Goal: Task Accomplishment & Management: Manage account settings

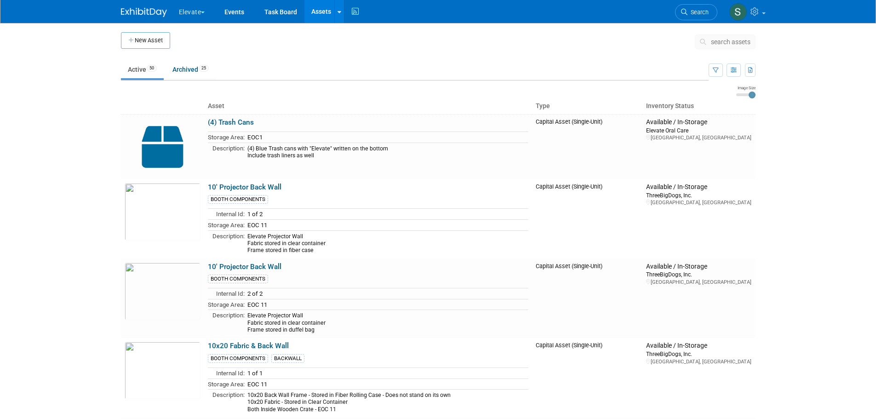
click at [197, 12] on button "Elevate" at bounding box center [197, 10] width 39 height 20
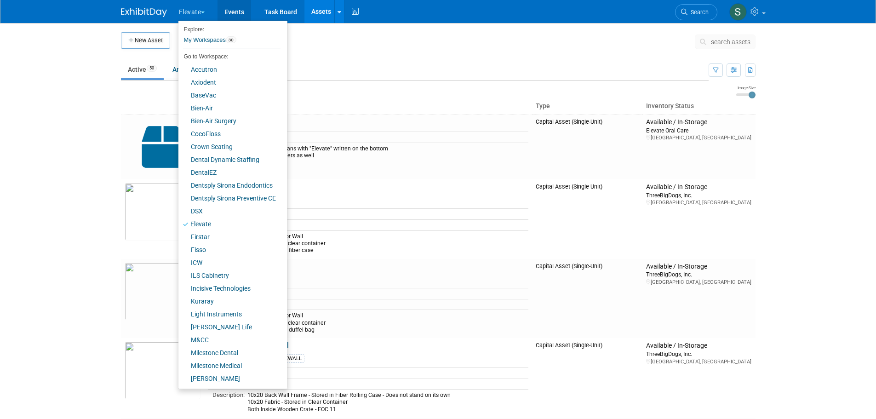
click at [230, 12] on link "Events" at bounding box center [235, 11] width 34 height 23
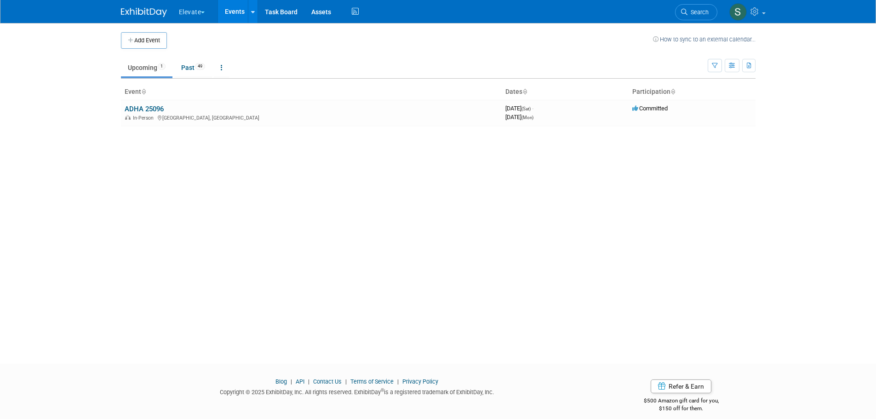
click at [194, 6] on button "Elevate" at bounding box center [197, 10] width 39 height 20
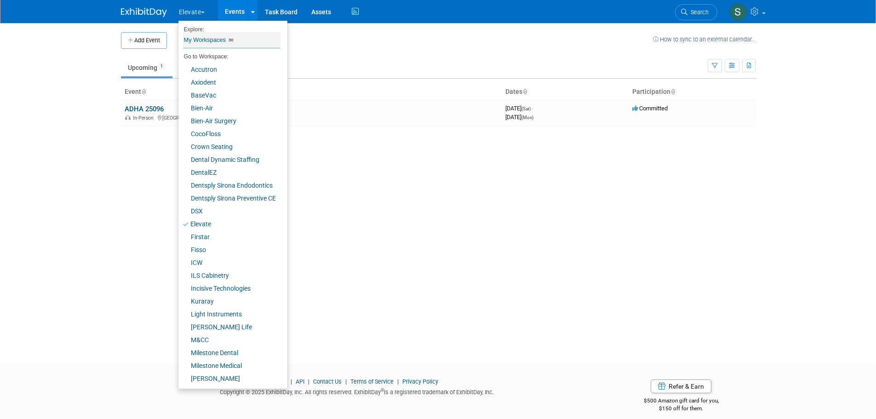
click at [192, 40] on link "My Workspaces 30" at bounding box center [232, 40] width 98 height 16
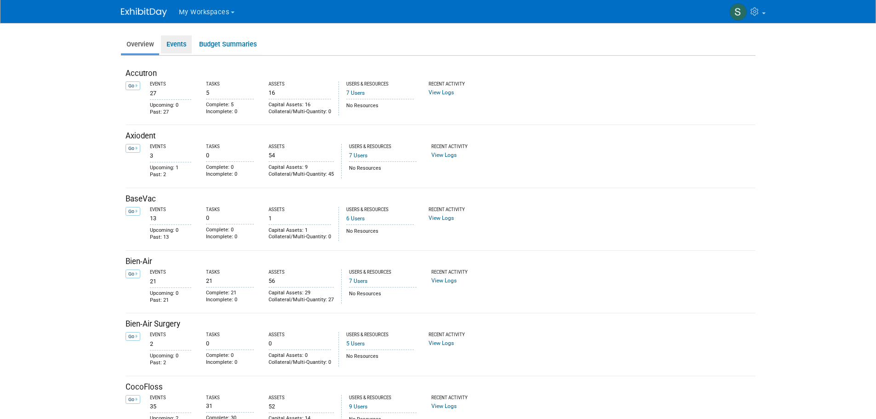
click at [168, 45] on link "Events" at bounding box center [176, 44] width 31 height 18
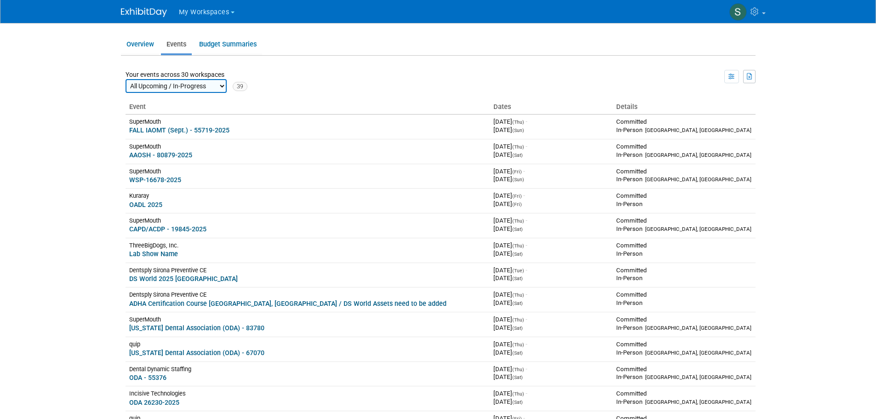
click at [233, 270] on div "Dentsply Sirona Preventive CE" at bounding box center [307, 270] width 357 height 8
click at [190, 280] on link "DS World 2025 Las Vegas" at bounding box center [183, 278] width 109 height 7
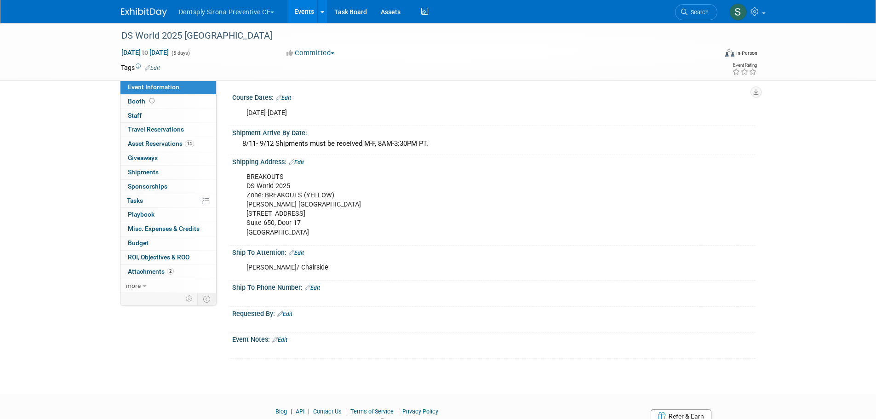
click at [167, 145] on span "Asset Reservations 14" at bounding box center [161, 143] width 66 height 7
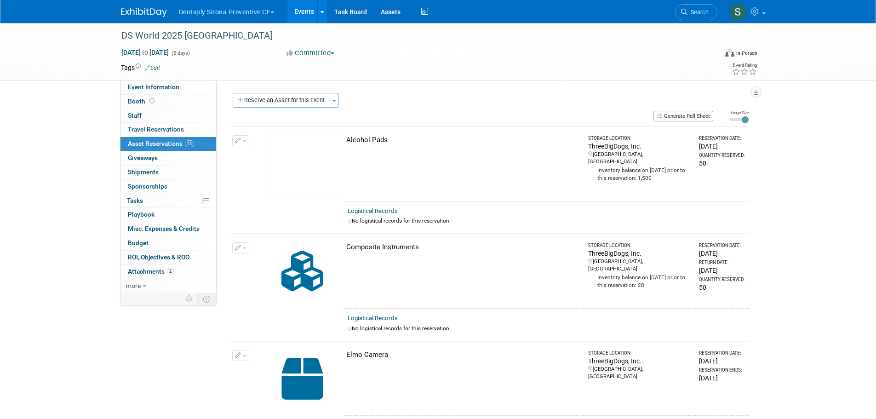
click at [163, 83] on link "Event Information" at bounding box center [169, 88] width 96 height 14
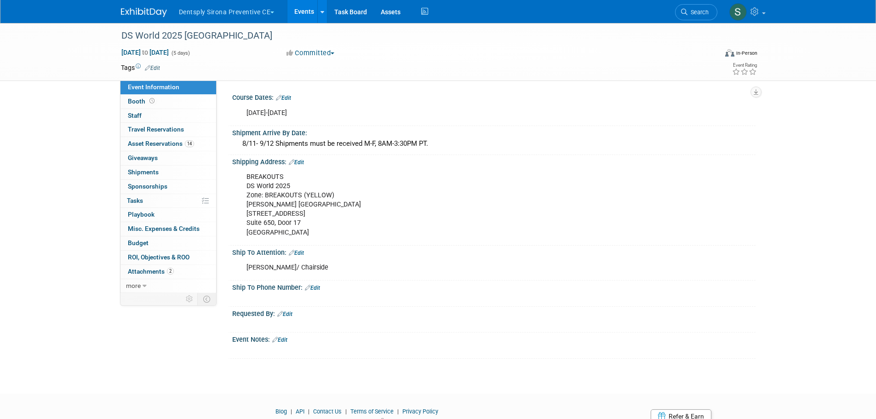
click at [262, 186] on div "BREAKOUTS DS World 2025 Zone: BREAKOUTS (YELLOW) Czarnowski Las Vegas 4150 Indu…" at bounding box center [447, 205] width 414 height 74
click at [299, 159] on link "Edit" at bounding box center [296, 162] width 15 height 6
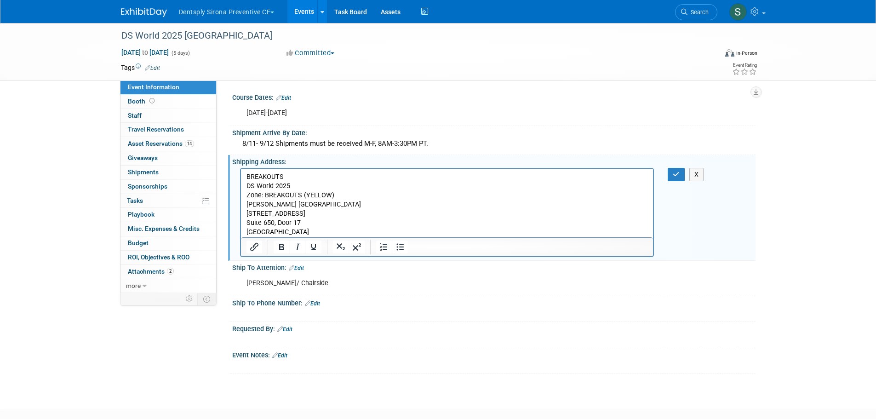
drag, startPoint x: 245, startPoint y: 175, endPoint x: 289, endPoint y: 196, distance: 49.2
click at [288, 196] on html "BREAKOUTS DS World 2025 Zone: BREAKOUTS (YELLOW) Czarnowski Las Vegas 4150 Indu…" at bounding box center [447, 203] width 413 height 69
drag, startPoint x: 333, startPoint y: 233, endPoint x: 481, endPoint y: 344, distance: 184.6
click at [241, 174] on html "BREAKOUTS DS World 2025 Zone: BREAKOUTS (YELLOW) Czarnowski Las Vegas 4150 Indu…" at bounding box center [447, 203] width 413 height 69
copy p "BREAKOUTS DS World 2025 Zone: BREAKOUTS (YELLOW) Czarnowski Las Vegas 4150 Indu…"
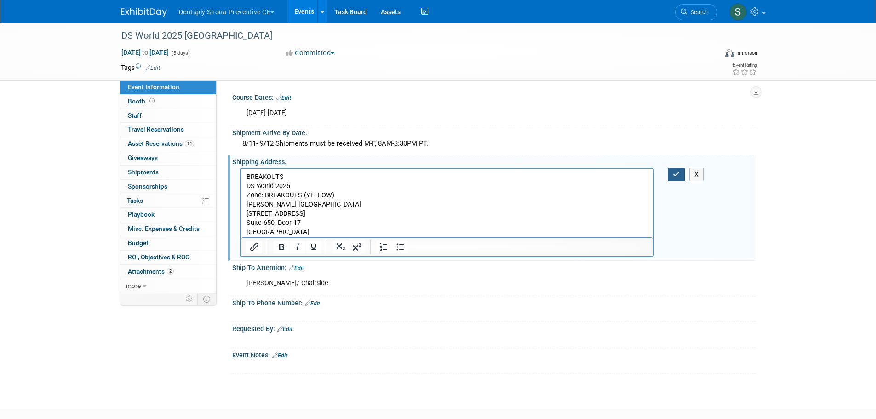
click at [676, 173] on icon "button" at bounding box center [676, 174] width 7 height 6
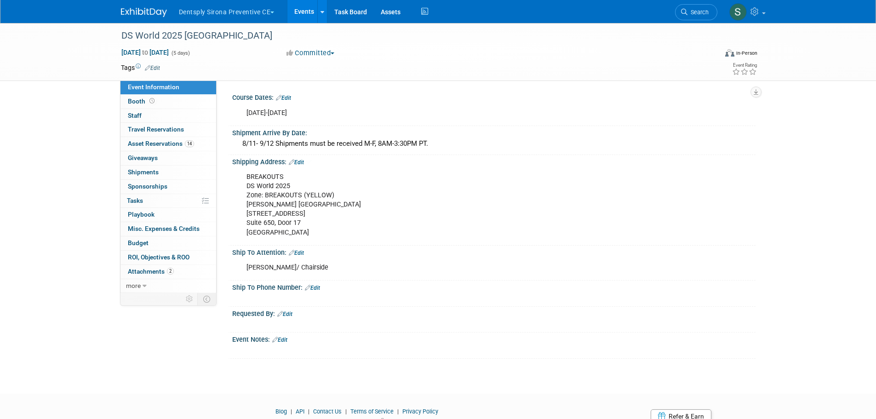
click at [157, 141] on span "Asset Reservations 14" at bounding box center [161, 143] width 66 height 7
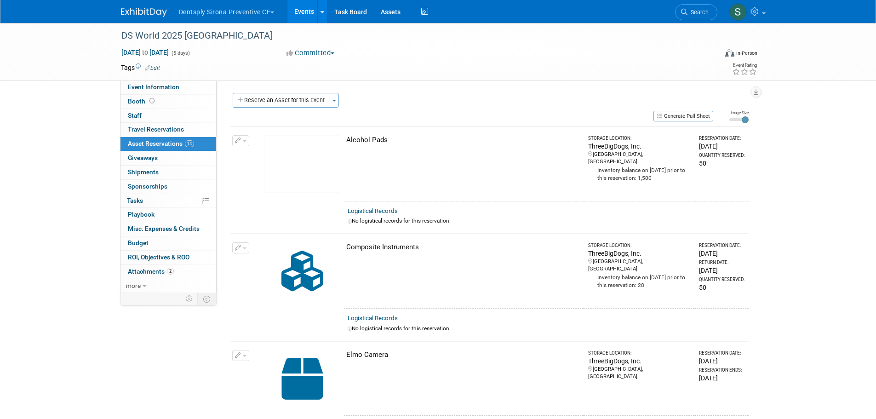
click at [690, 117] on button "Generate Pull Sheet" at bounding box center [684, 116] width 60 height 11
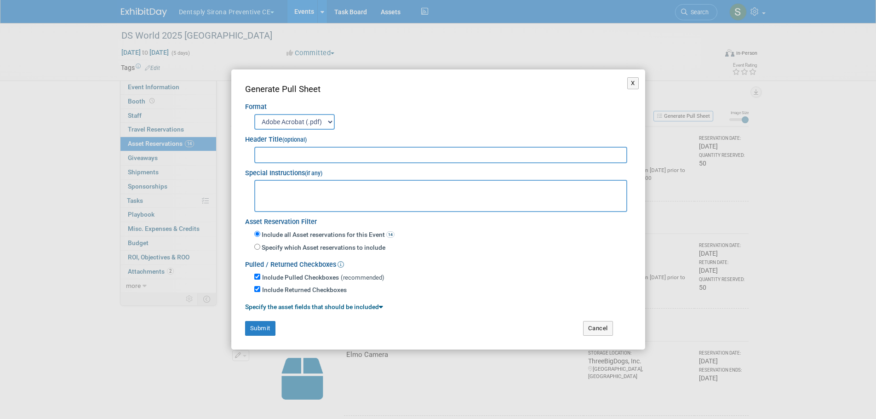
click at [287, 154] on input "text" at bounding box center [441, 155] width 374 height 17
type input "DS World - Dentsply Sirona 74724"
click at [324, 191] on textarea at bounding box center [441, 196] width 374 height 32
paste textarea "BREAKOUTS DS World 2025 Zone: BREAKOUTS (YELLOW) Czarnowski Las Vegas 4150 Indu…"
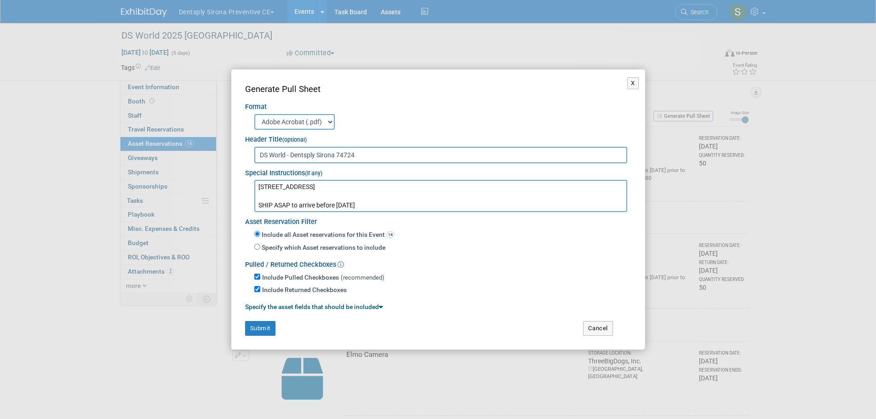
type textarea "BREAKOUTS DS World 2025 Zone: BREAKOUTS (YELLOW) Czarnowski Las Vegas 4150 Indu…"
click at [264, 327] on button "Submit" at bounding box center [260, 328] width 30 height 15
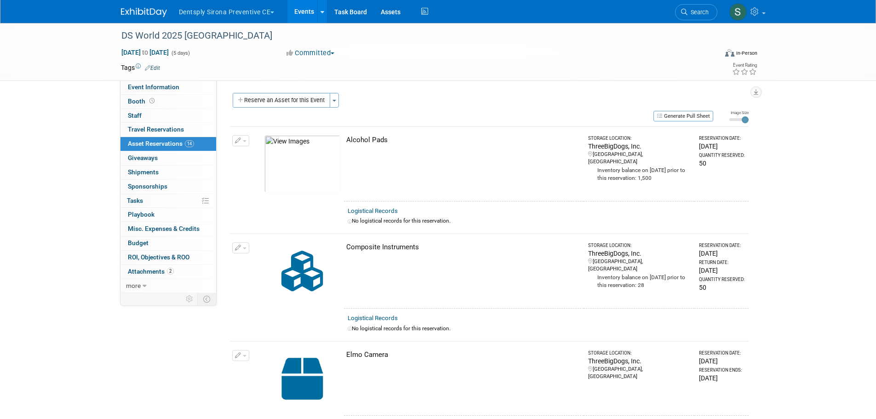
click at [226, 12] on button "Dentsply Sirona Preventive CE" at bounding box center [232, 10] width 108 height 20
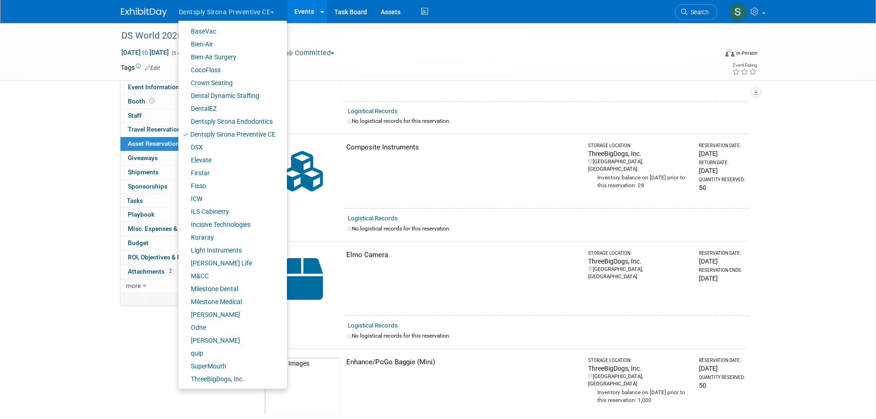
scroll to position [107, 0]
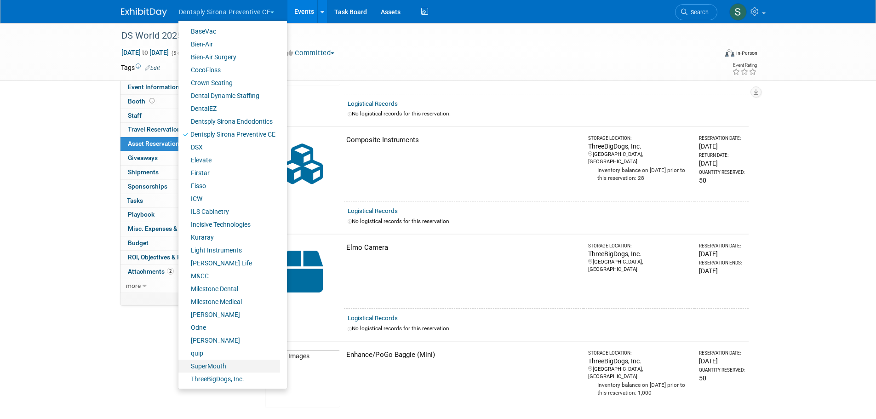
click at [224, 362] on link "SuperMouth" at bounding box center [229, 366] width 102 height 13
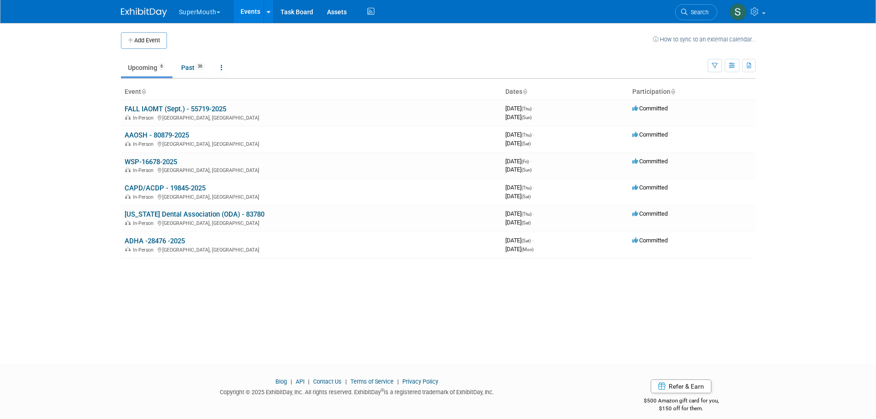
click at [151, 164] on link "WSP-16678-2025" at bounding box center [151, 162] width 52 height 8
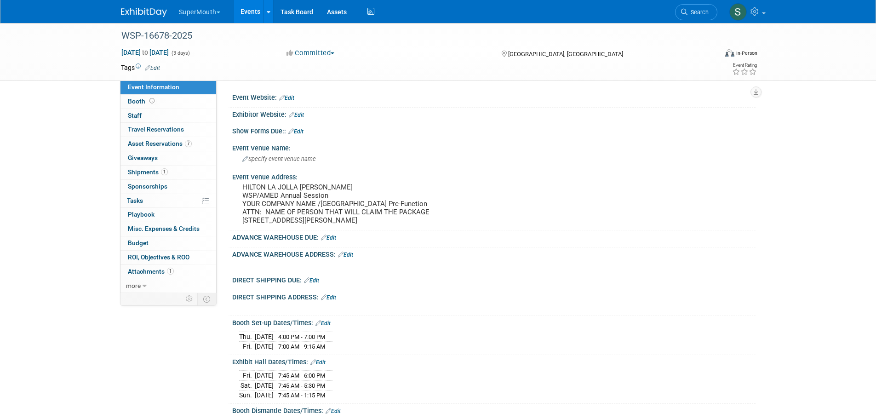
click at [425, 213] on pre "HILTON LA JOLLA TORREY PINES WSP/AMED Annual Session YOUR COMPANY NAME /Grande …" at bounding box center [341, 203] width 198 height 41
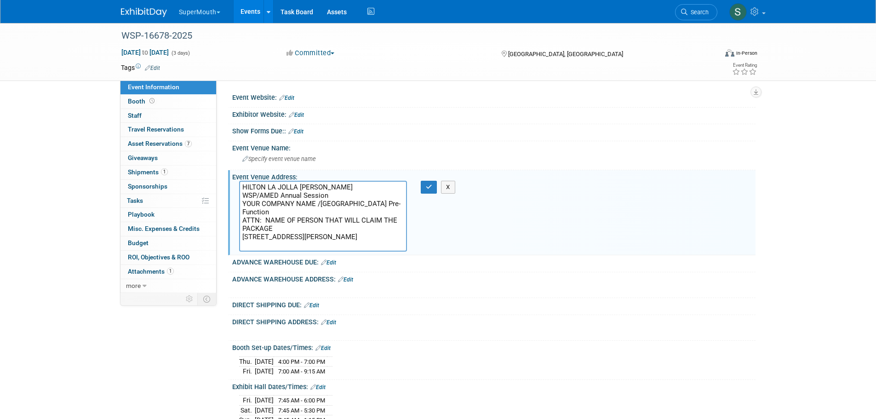
drag, startPoint x: 274, startPoint y: 230, endPoint x: 264, endPoint y: 220, distance: 13.7
click at [264, 220] on textarea "HILTON LA JOLLA TORREY PINES WSP/AMED Annual Session YOUR COMPANY NAME /Grande …" at bounding box center [323, 216] width 168 height 71
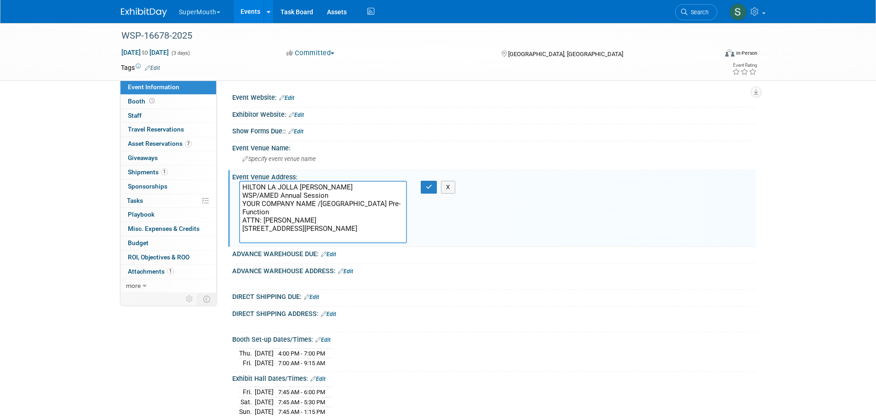
type textarea "HILTON LA JOLLA TORREY PINES WSP/AMED Annual Session YOUR COMPANY NAME /Grande …"
click at [424, 191] on button "button" at bounding box center [429, 187] width 17 height 13
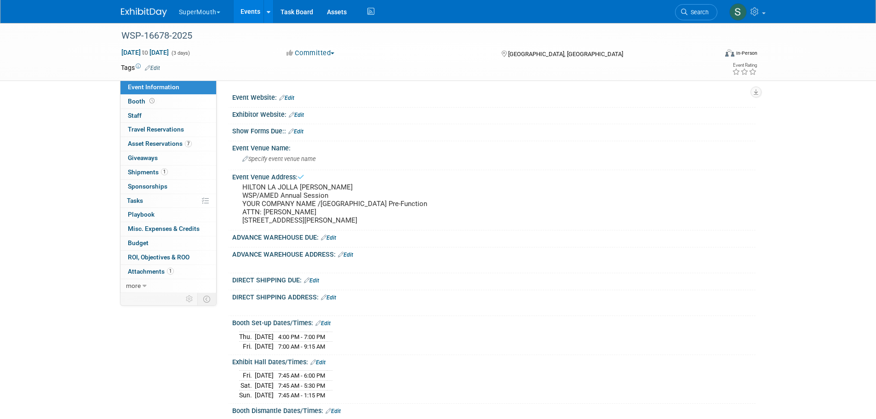
click at [318, 203] on pre "HILTON LA JOLLA TORREY PINES WSP/AMED Annual Session YOUR COMPANY NAME /Grande …" at bounding box center [341, 203] width 198 height 41
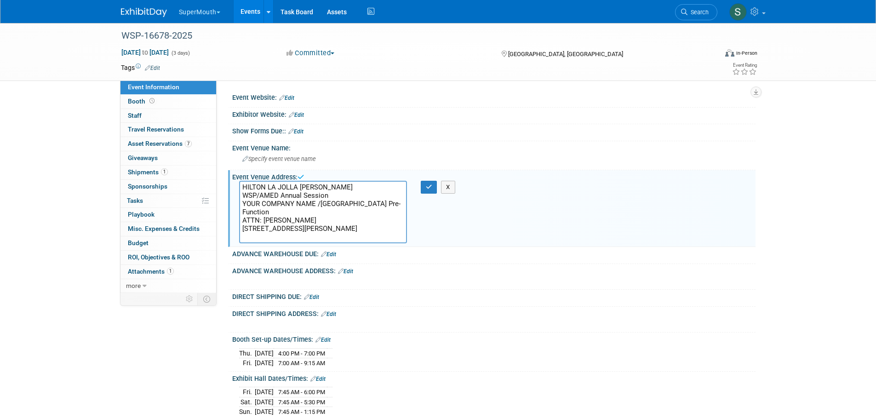
click at [315, 203] on textarea "HILTON LA JOLLA TORREY PINES WSP/AMED Annual Session YOUR COMPANY NAME /Grande …" at bounding box center [323, 212] width 168 height 63
drag, startPoint x: 315, startPoint y: 204, endPoint x: 248, endPoint y: 199, distance: 66.9
click at [248, 199] on textarea "HILTON LA JOLLA TORREY PINES WSP/AMED Annual Session YOUR COMPANY NAME /Grande …" at bounding box center [323, 212] width 168 height 63
drag, startPoint x: 239, startPoint y: 203, endPoint x: 316, endPoint y: 205, distance: 76.4
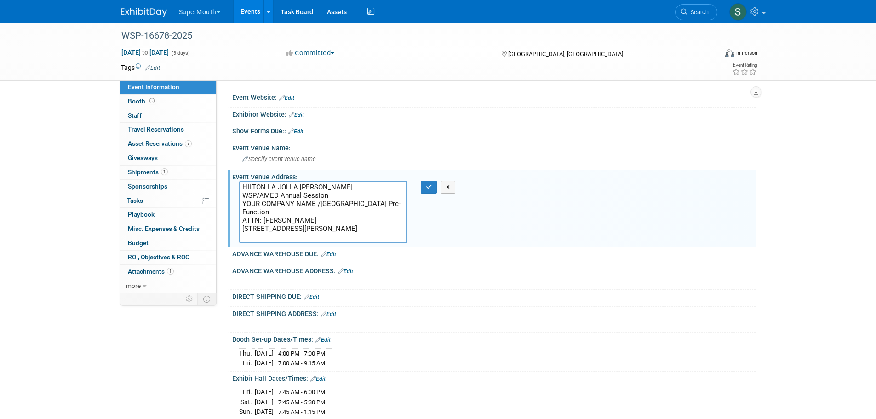
click at [316, 205] on textarea "HILTON LA JOLLA TORREY PINES WSP/AMED Annual Session YOUR COMPANY NAME /Grande …" at bounding box center [323, 212] width 168 height 63
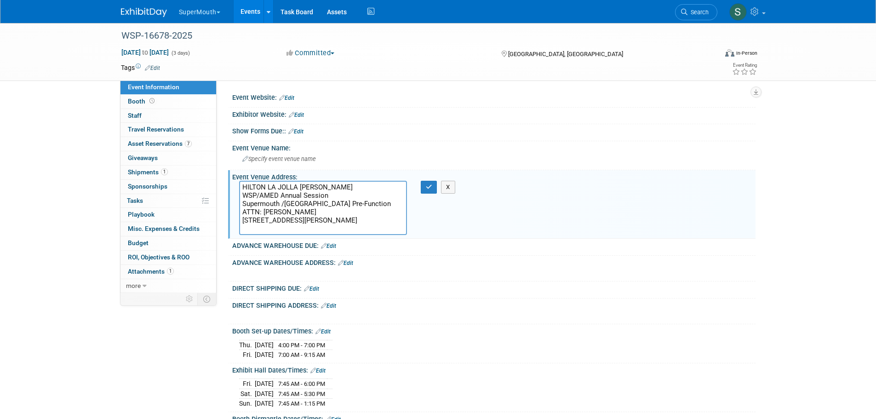
type textarea "HILTON LA JOLLA TORREY PINES WSP/AMED Annual Session Supermouth /Grande Ballroo…"
click at [428, 182] on button "button" at bounding box center [429, 187] width 17 height 13
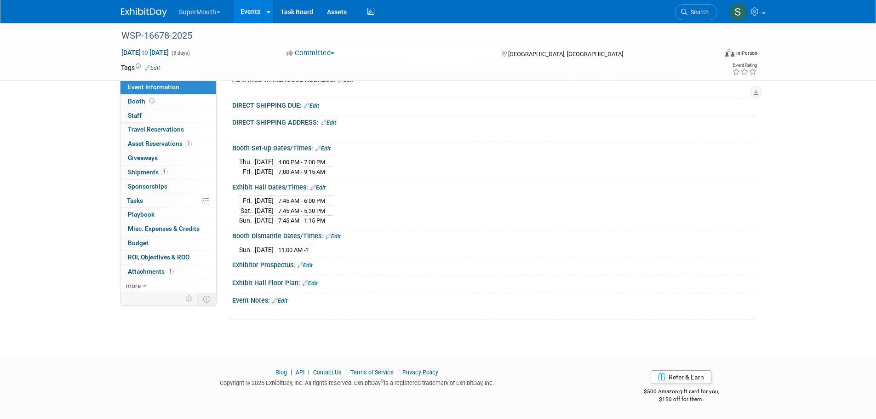
scroll to position [181, 0]
click at [197, 13] on button "SuperMouth" at bounding box center [205, 10] width 54 height 20
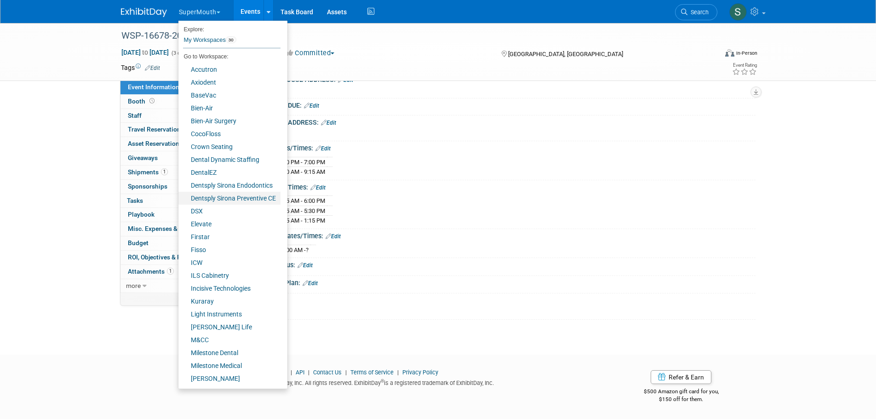
click at [236, 198] on link "Dentsply Sirona Preventive CE" at bounding box center [229, 198] width 102 height 13
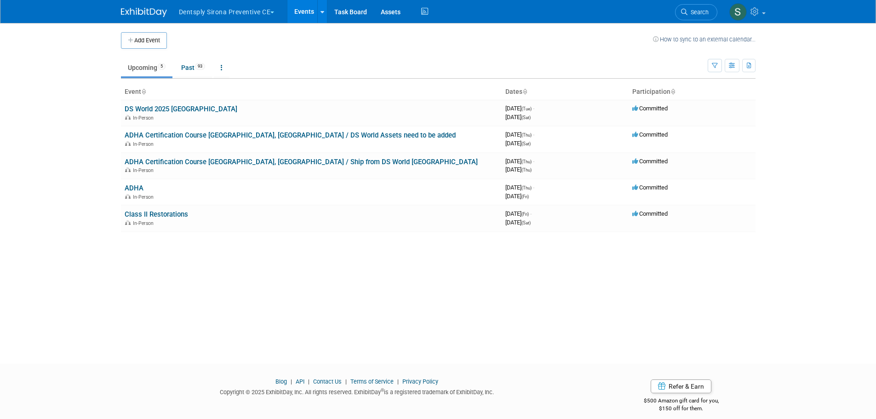
click at [236, 136] on link "ADHA Certification Course [GEOGRAPHIC_DATA], [GEOGRAPHIC_DATA] / DS World Asset…" at bounding box center [290, 135] width 331 height 8
click at [174, 160] on link "ADHA Certification Course [GEOGRAPHIC_DATA], [GEOGRAPHIC_DATA] / Ship from DS W…" at bounding box center [301, 162] width 353 height 8
click at [157, 190] on td "ADHA In-Person" at bounding box center [311, 192] width 381 height 26
click at [136, 184] on link "ADHA" at bounding box center [134, 188] width 19 height 8
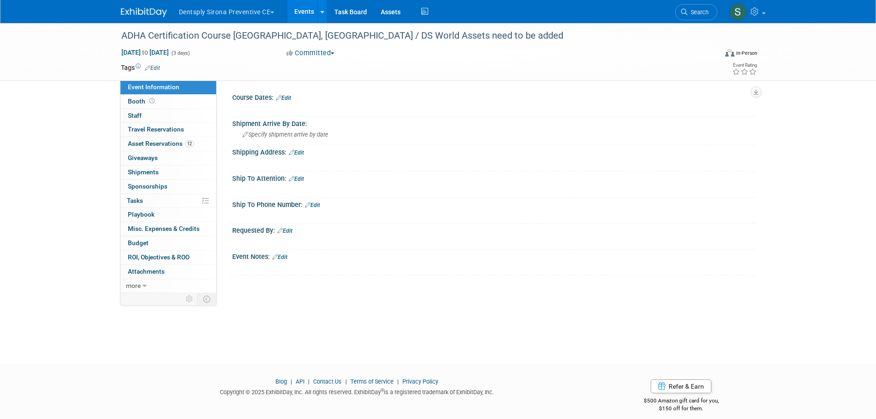
click at [153, 137] on link "12 Asset Reservations 12" at bounding box center [169, 144] width 96 height 14
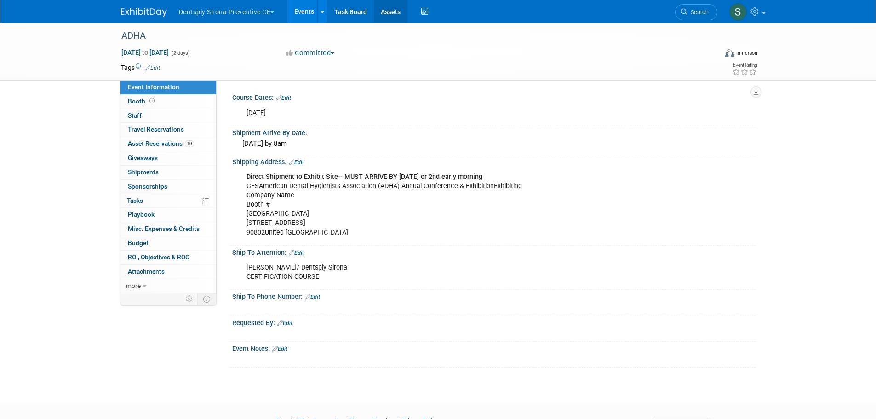
click at [385, 14] on link "Assets" at bounding box center [391, 11] width 34 height 23
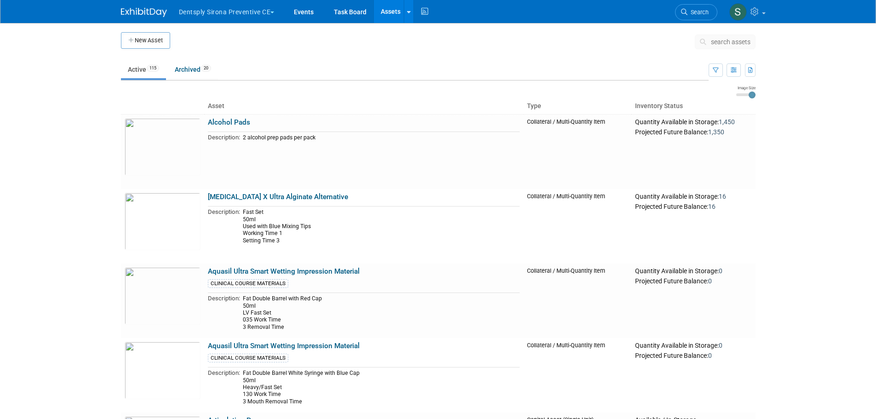
click at [150, 41] on button "New Asset" at bounding box center [145, 40] width 49 height 17
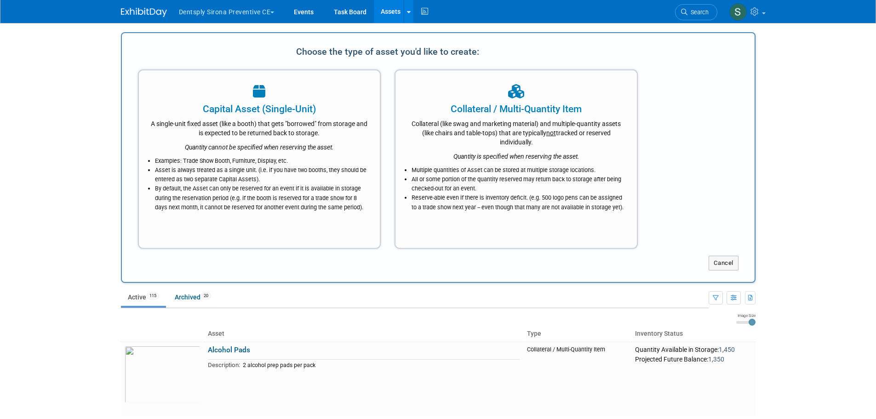
click at [295, 130] on div "A single-unit fixed asset (like a booth) that gets "borrowed" from storage and …" at bounding box center [259, 127] width 219 height 22
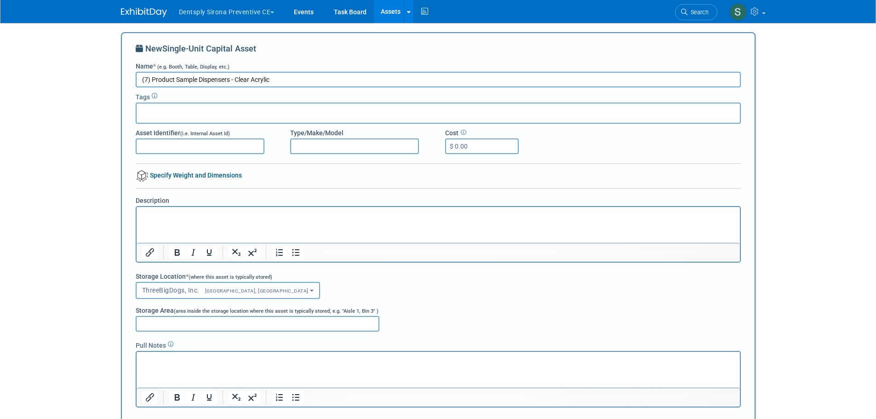
type input "(7) Product Sample Dispensers - Clear Acrylic"
click at [188, 210] on html at bounding box center [438, 213] width 604 height 13
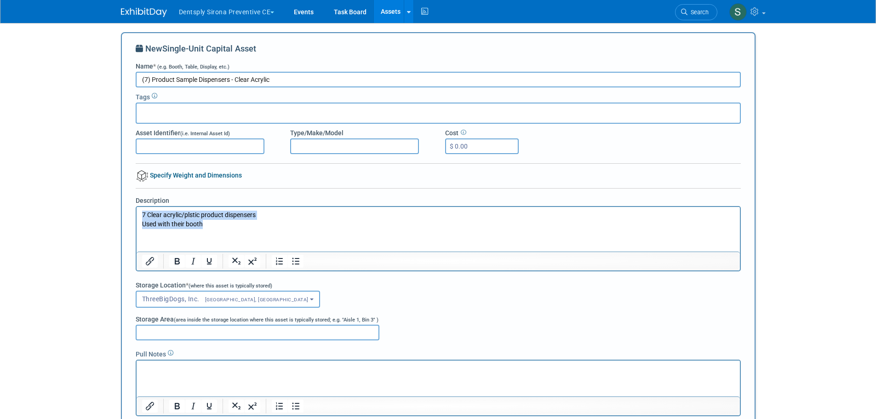
drag, startPoint x: 207, startPoint y: 225, endPoint x: 270, endPoint y: 423, distance: 207.3
click at [136, 214] on html "7 Clear acrylic/plstic product dispensers Used with their booth" at bounding box center [438, 218] width 604 height 22
copy body "7 Clear acrylic/plstic product dispensers Used with their booth"
click at [178, 372] on p "Rich Text Area. Press ALT-0 for help." at bounding box center [438, 368] width 593 height 9
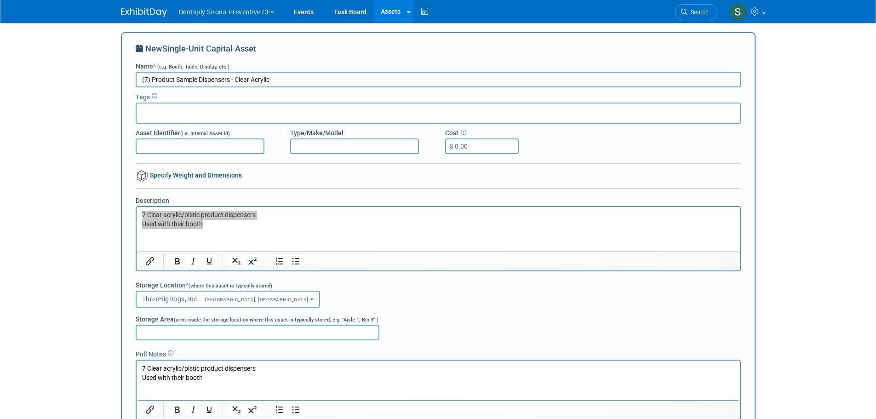
click at [184, 334] on input "Storage Area (area inside the storage location where this asset is typically st…" at bounding box center [258, 333] width 244 height 16
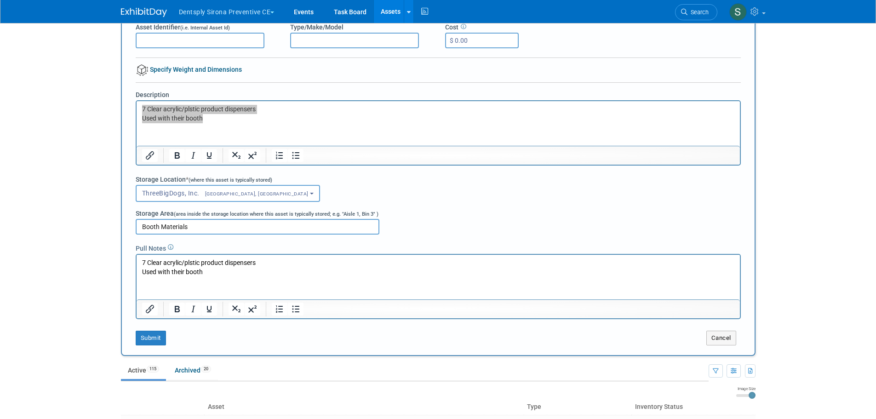
scroll to position [123, 0]
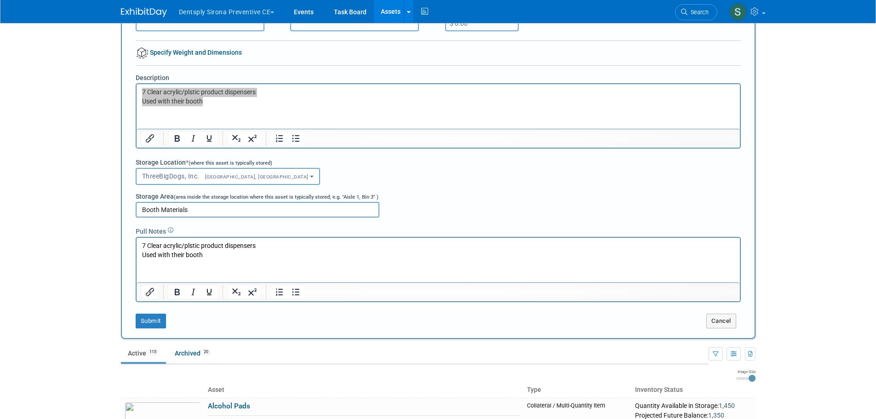
type input "Booth Materials"
click at [156, 321] on button "Submit" at bounding box center [151, 321] width 30 height 15
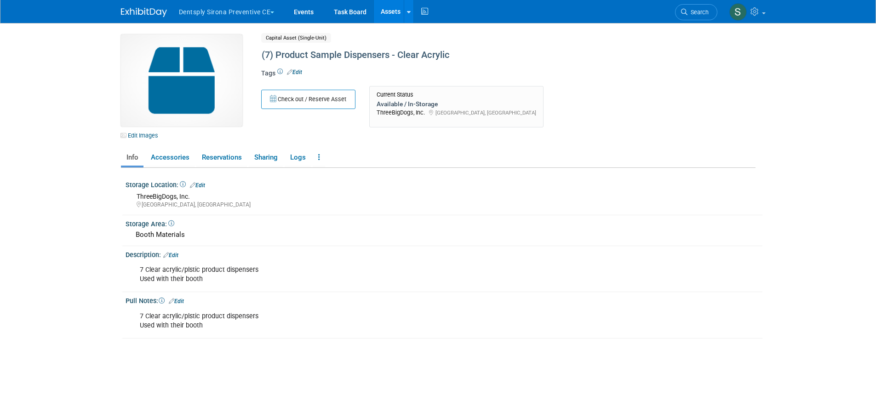
click at [142, 134] on link "Edit Images" at bounding box center [141, 136] width 41 height 12
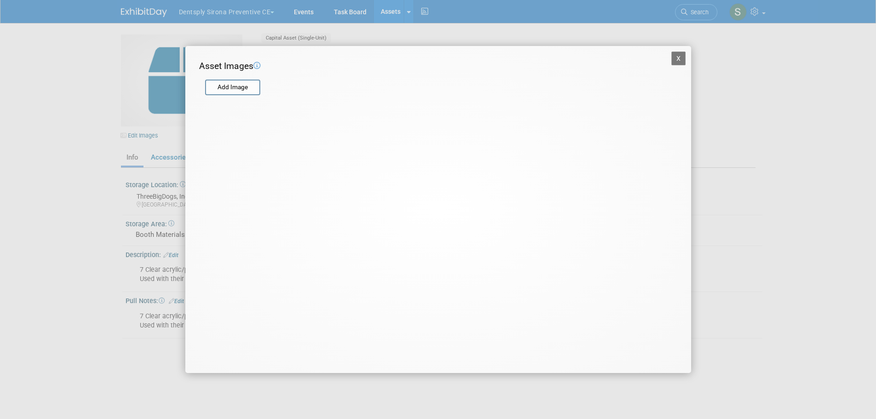
click at [237, 88] on input "file" at bounding box center [204, 88] width 109 height 14
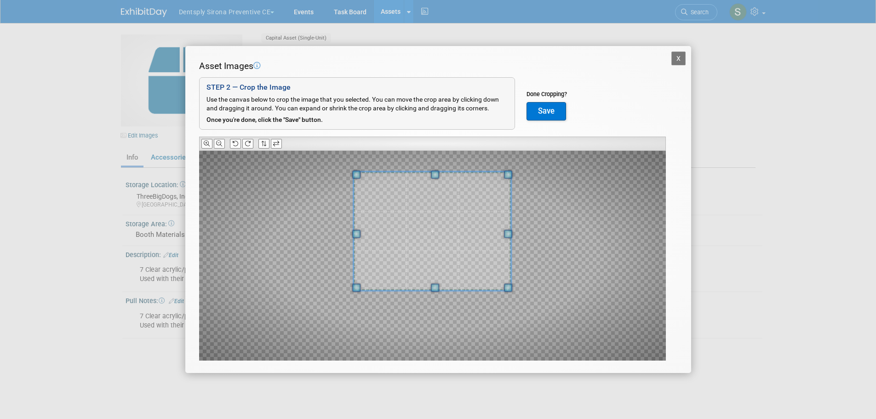
click at [437, 284] on span at bounding box center [435, 288] width 8 height 8
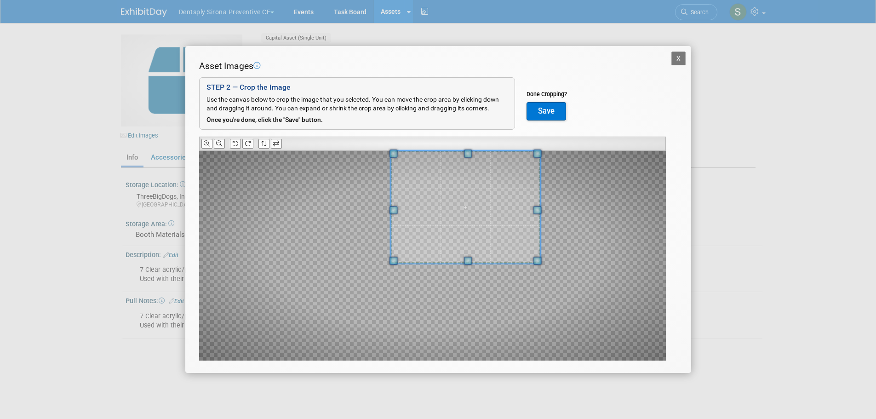
click at [469, 225] on span at bounding box center [466, 207] width 150 height 113
click at [541, 107] on button "Save" at bounding box center [547, 111] width 40 height 18
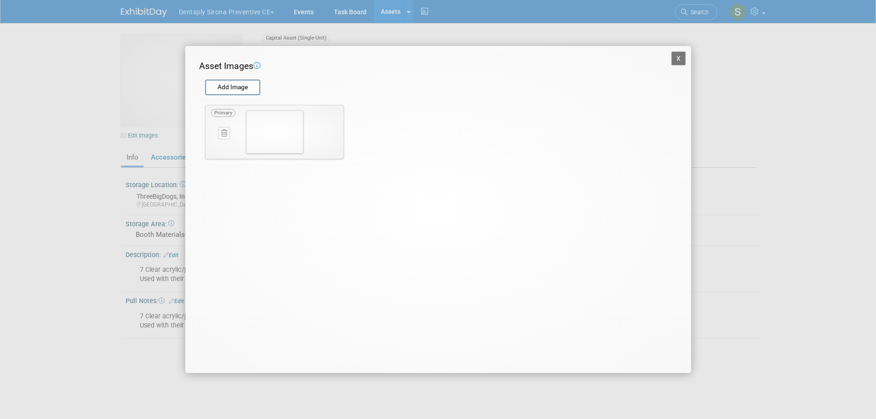
click at [679, 54] on button "X" at bounding box center [679, 59] width 15 height 14
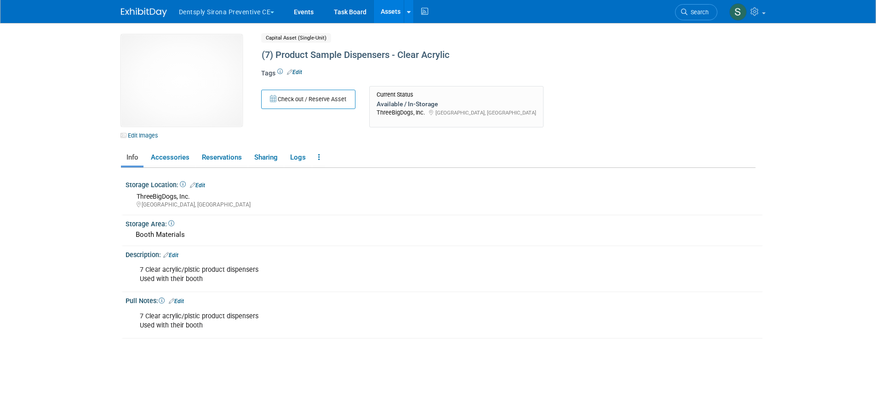
click at [390, 6] on link "Assets" at bounding box center [391, 11] width 34 height 23
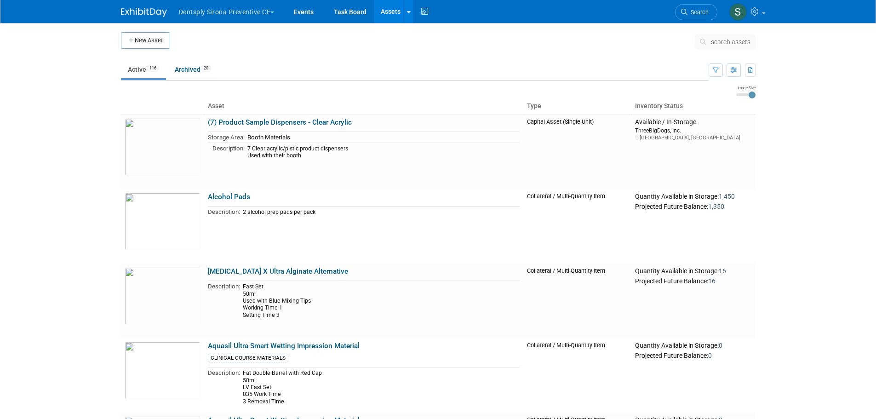
click at [155, 44] on button "New Asset" at bounding box center [145, 40] width 49 height 17
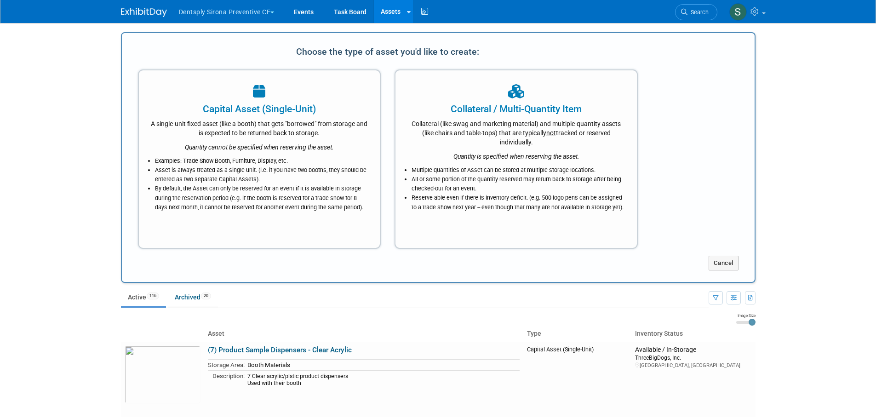
click at [553, 190] on li "All or some portion of the quantity reserved may return back to storage after b…" at bounding box center [519, 184] width 214 height 18
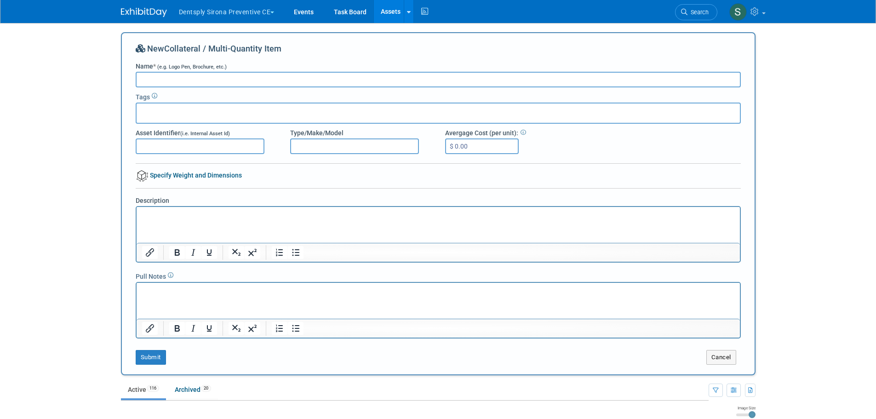
click at [266, 80] on input "Name * (e.g. Logo Pen, Brochure, etc.)" at bounding box center [438, 80] width 605 height 16
type input "Mixing Tiles"
click at [164, 217] on p "Rich Text Area. Press ALT-0 for help." at bounding box center [438, 215] width 593 height 9
drag, startPoint x: 291, startPoint y: 216, endPoint x: 145, endPoint y: 213, distance: 145.9
click at [145, 213] on p "small plastic "tiles" with divets for mixing liquids" at bounding box center [438, 215] width 593 height 9
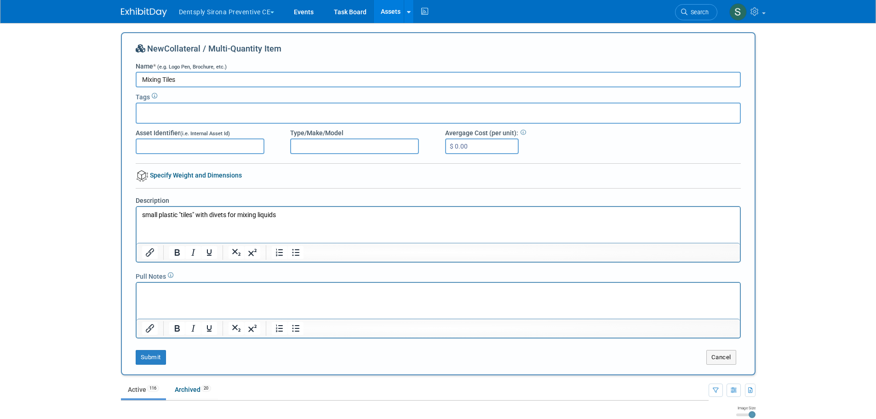
click at [285, 220] on html "small plastic "tiles" with divets for mixing liquids" at bounding box center [438, 213] width 604 height 13
drag, startPoint x: 286, startPoint y: 213, endPoint x: 97, endPoint y: 207, distance: 189.2
click at [136, 207] on html "small plastic "tiles" with divets for mixing liquids" at bounding box center [438, 213] width 604 height 13
copy p "small plastic "tiles" with divets for mixing liquids"
click at [170, 289] on p "Rich Text Area. Press ALT-0 for help." at bounding box center [438, 291] width 593 height 9
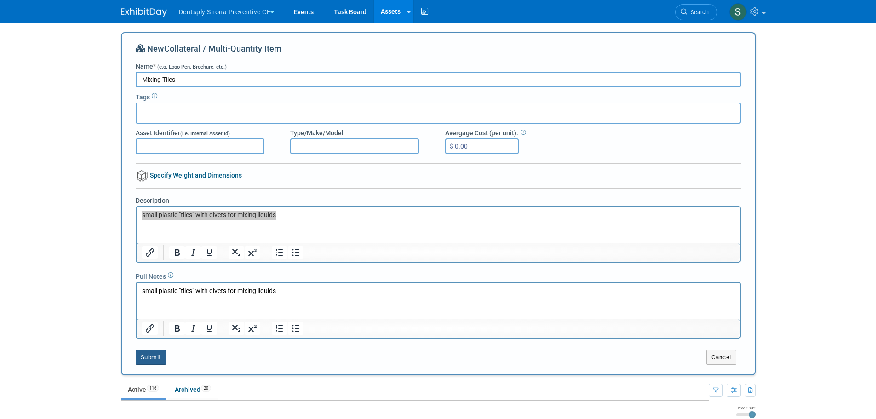
click at [155, 356] on button "Submit" at bounding box center [151, 357] width 30 height 15
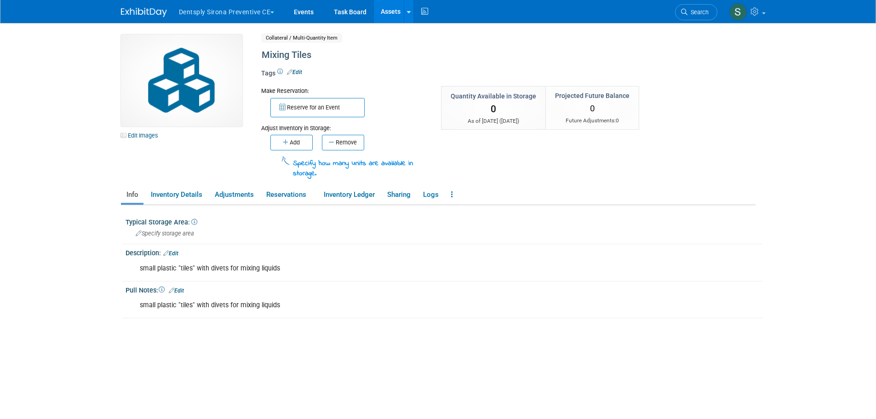
click at [287, 143] on icon "button" at bounding box center [286, 142] width 7 height 6
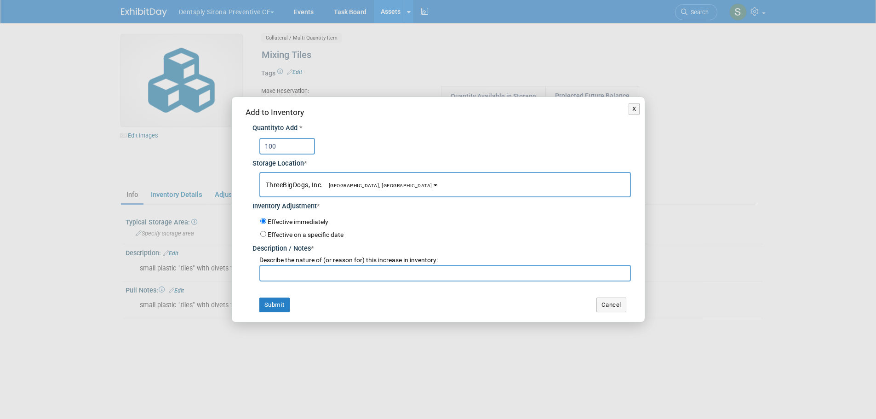
type input "100"
click at [299, 277] on input "text" at bounding box center [445, 273] width 372 height 17
type input "estimated amount - confirm with [PERSON_NAME]"
click at [259, 302] on button "Submit" at bounding box center [274, 305] width 30 height 15
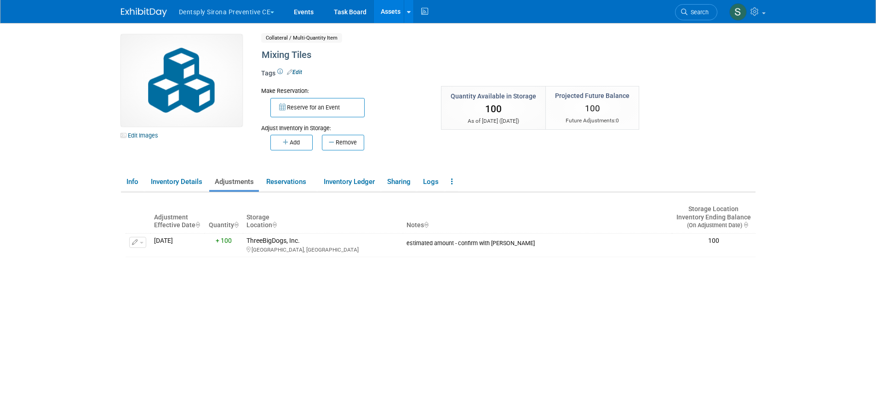
click at [206, 13] on button "Dentsply Sirona Preventive CE" at bounding box center [232, 10] width 108 height 20
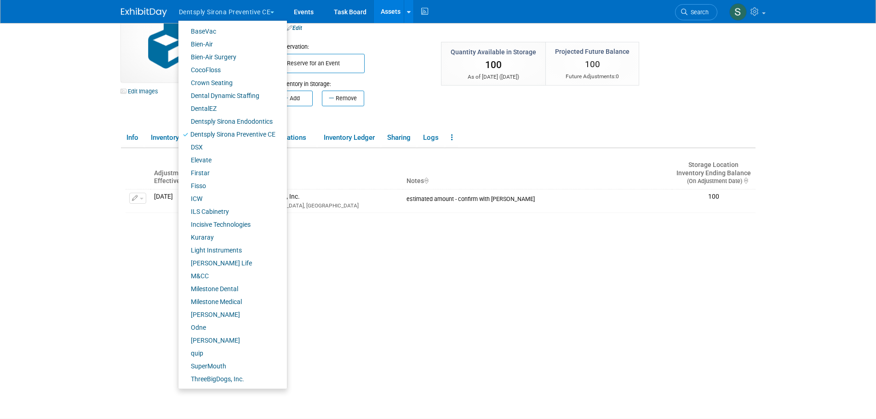
scroll to position [46, 0]
click at [220, 364] on link "SuperMouth" at bounding box center [229, 366] width 102 height 13
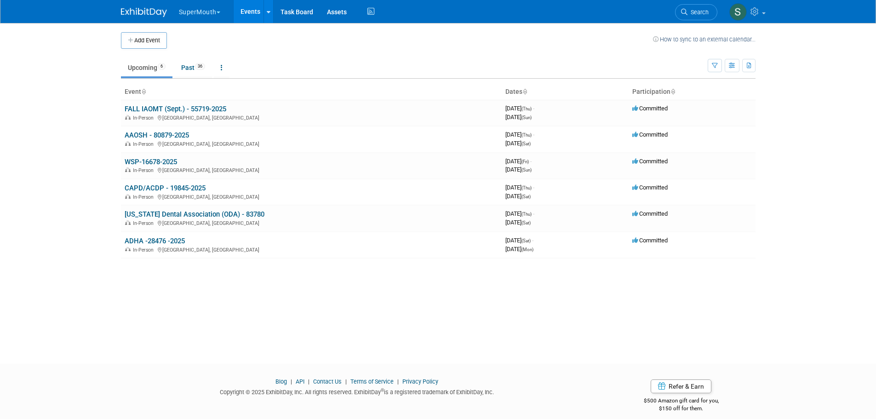
click at [149, 158] on link "WSP-16678-2025" at bounding box center [151, 162] width 52 height 8
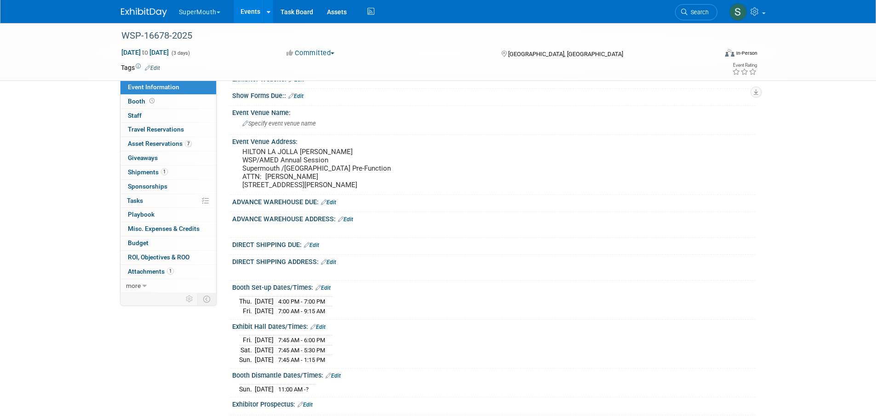
scroll to position [46, 0]
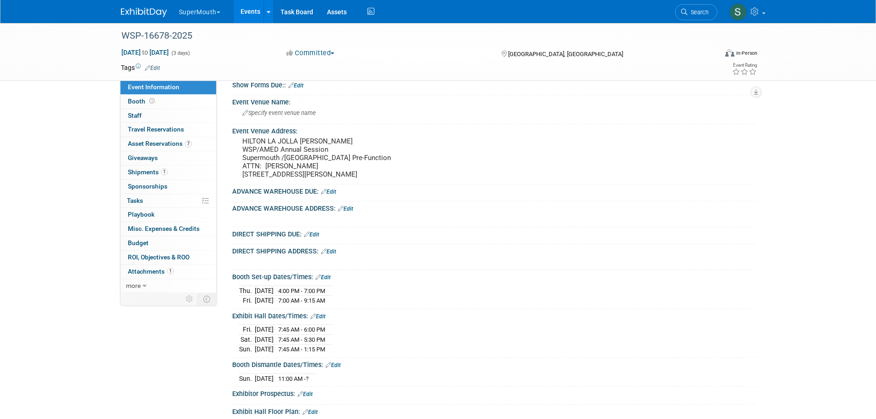
click at [266, 296] on td "[DATE]" at bounding box center [264, 291] width 19 height 10
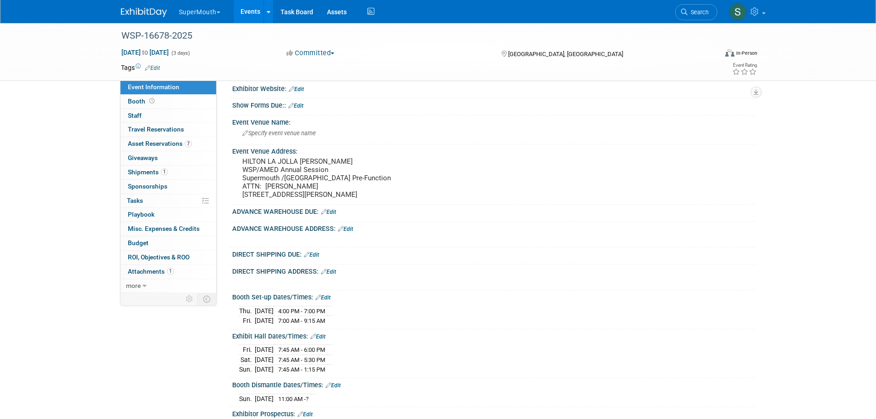
scroll to position [0, 0]
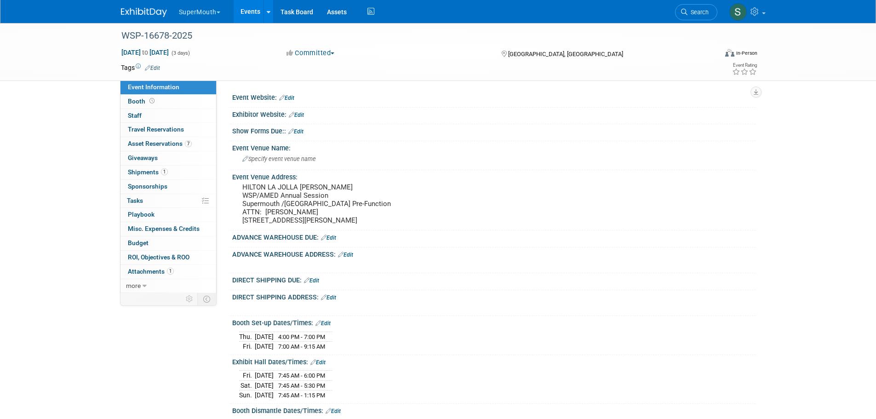
click at [166, 146] on span "Asset Reservations 7" at bounding box center [160, 143] width 64 height 7
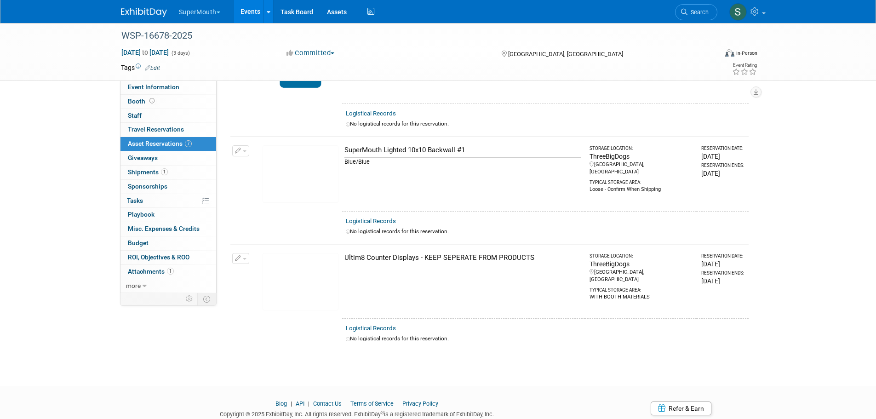
scroll to position [521, 0]
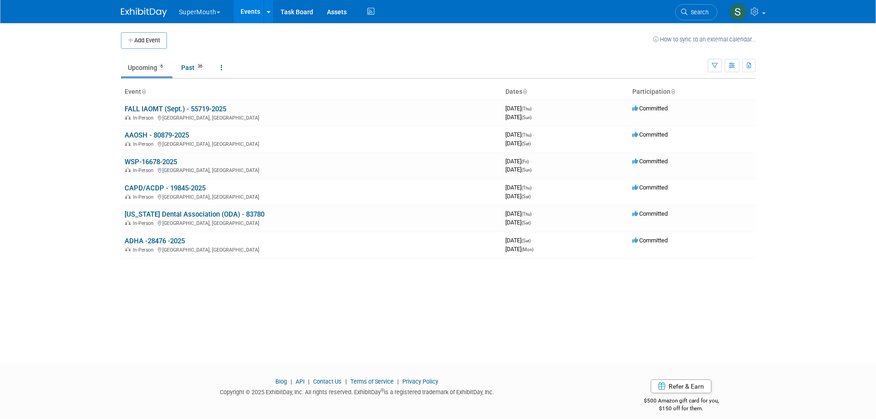
click at [173, 163] on link "WSP-16678-2025" at bounding box center [151, 162] width 52 height 8
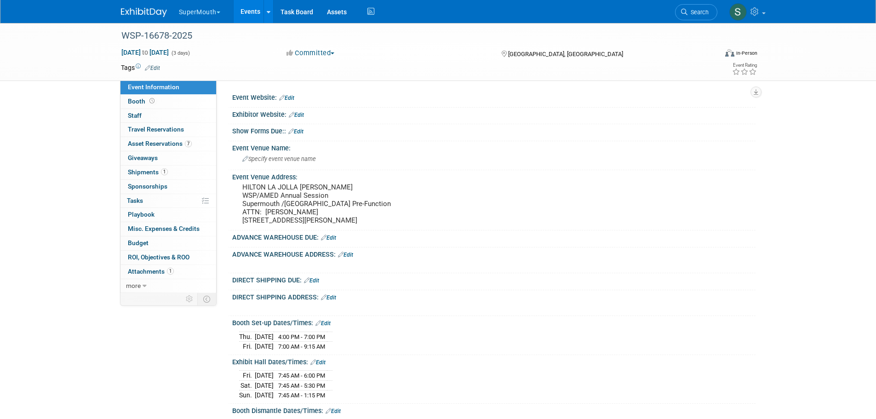
click at [159, 143] on span "Asset Reservations 7" at bounding box center [160, 143] width 64 height 7
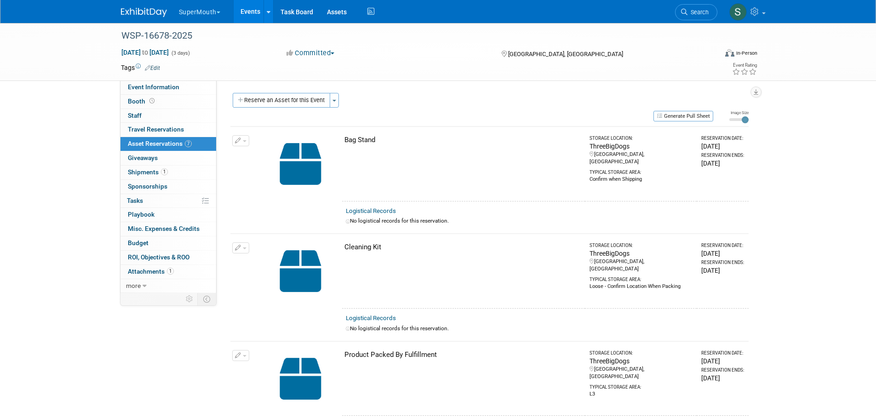
click at [166, 82] on link "Event Information" at bounding box center [169, 88] width 96 height 14
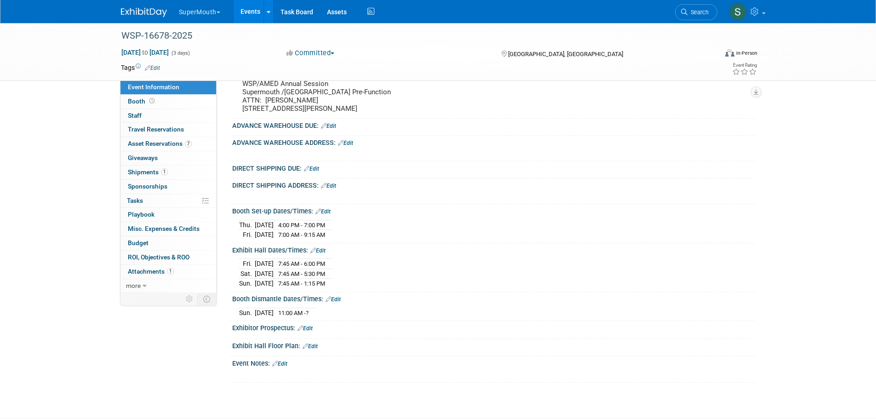
scroll to position [153, 0]
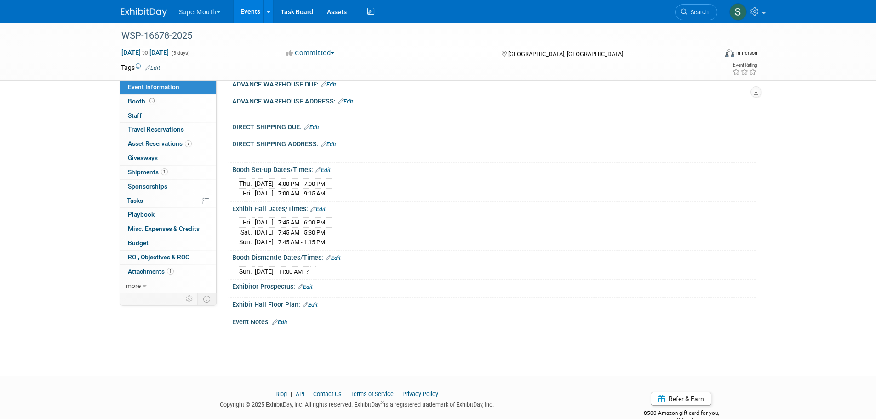
click at [207, 12] on button "SuperMouth" at bounding box center [205, 10] width 54 height 20
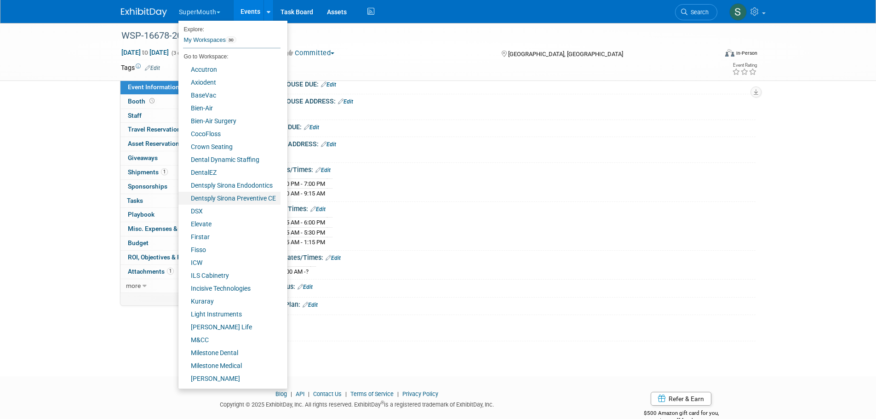
click at [229, 197] on link "Dentsply Sirona Preventive CE" at bounding box center [229, 198] width 102 height 13
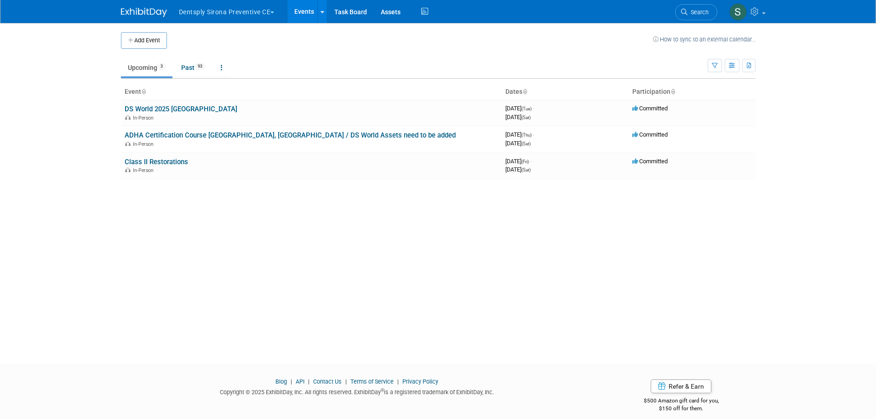
click at [261, 133] on link "ADHA Certification Course [GEOGRAPHIC_DATA], [GEOGRAPHIC_DATA] / DS World Asset…" at bounding box center [290, 135] width 331 height 8
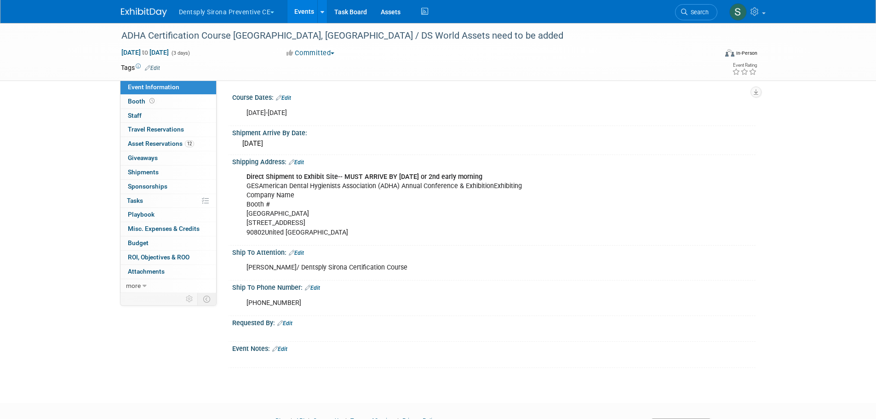
click at [368, 37] on div "ADHA Certification Course Las Vegas, NV / DS World Assets need to be added" at bounding box center [411, 36] width 586 height 17
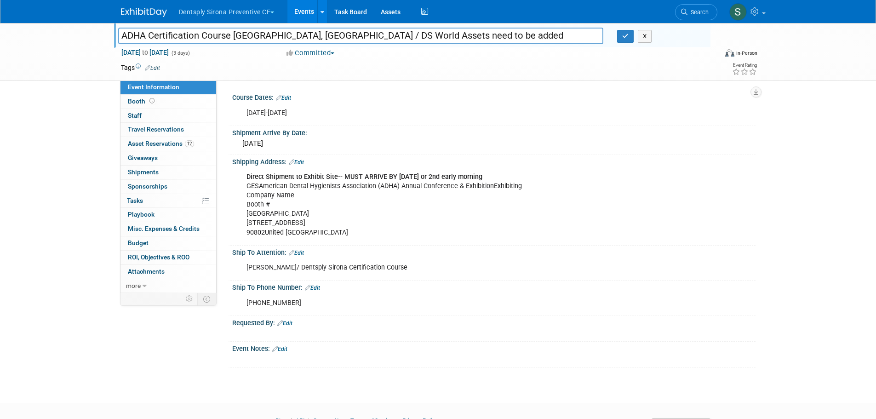
drag, startPoint x: 472, startPoint y: 39, endPoint x: 292, endPoint y: 46, distance: 180.9
click at [292, 46] on div "ADHA Certification Course Las Vegas, NV / DS World Assets need to be added ADHA…" at bounding box center [412, 35] width 597 height 25
type input "ADHA Certification Course Las Vegas, NV"
click at [621, 35] on button "button" at bounding box center [625, 36] width 17 height 13
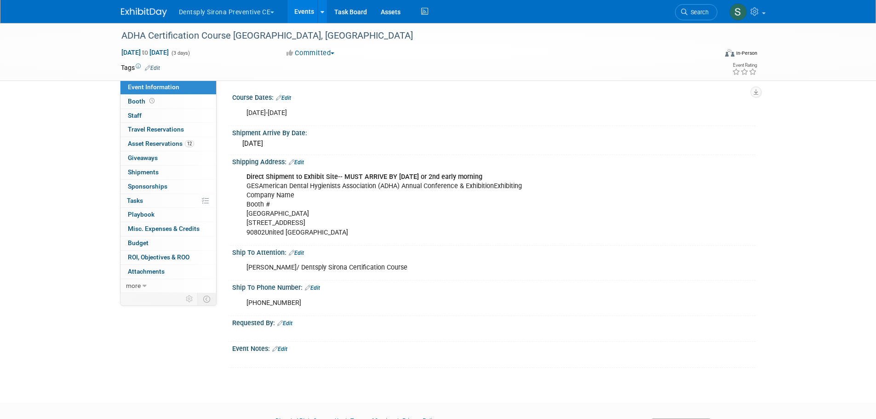
click at [410, 178] on b "Direct Shipment to Exhibit Site-- MUST ARRIVE BY OCTOBER 1st or 2nd early morni…" at bounding box center [365, 177] width 236 height 8
click at [299, 162] on link "Edit" at bounding box center [296, 162] width 15 height 6
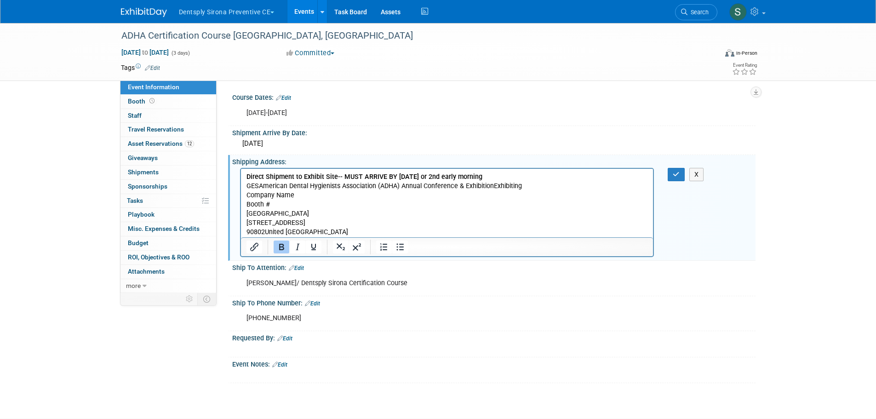
click at [259, 184] on p "Direct Shipment to Exhibit Site-- MUST ARRIVE BY OCTOBER 1st or 2nd early morni…" at bounding box center [447, 205] width 402 height 65
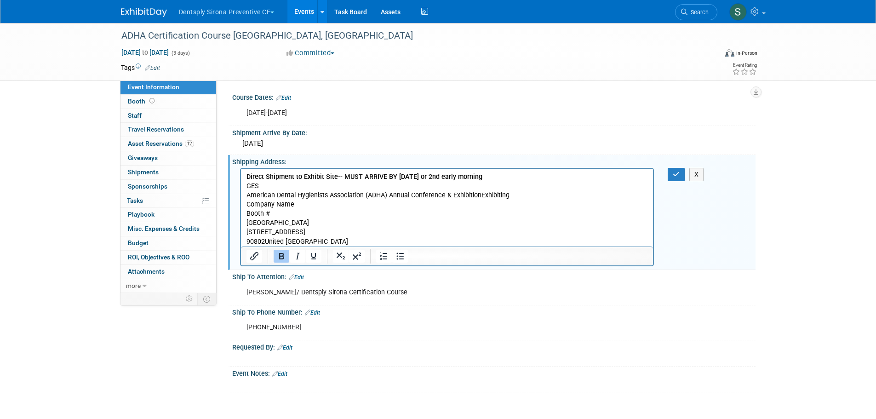
drag, startPoint x: 507, startPoint y: 179, endPoint x: 424, endPoint y: 177, distance: 83.8
click at [424, 177] on p "Direct Shipment to Exhibit Site-- MUST ARRIVE BY OCTOBER 1st or 2nd early morni…" at bounding box center [447, 182] width 402 height 18
click at [673, 174] on icon "button" at bounding box center [676, 174] width 7 height 6
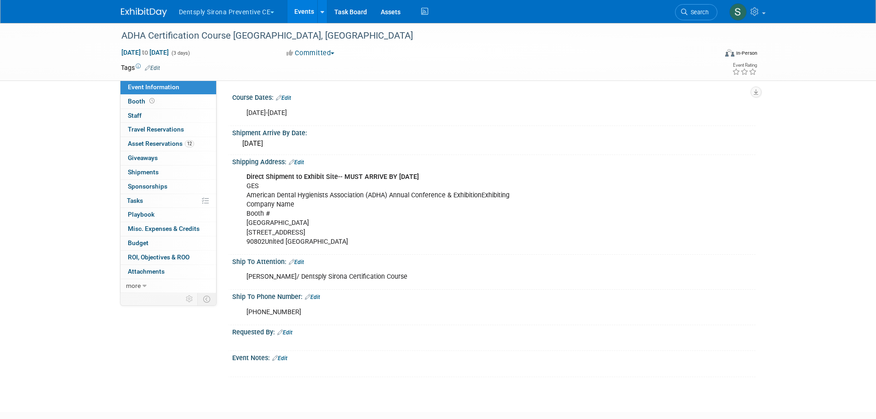
click at [167, 141] on span "Asset Reservations 12" at bounding box center [161, 143] width 66 height 7
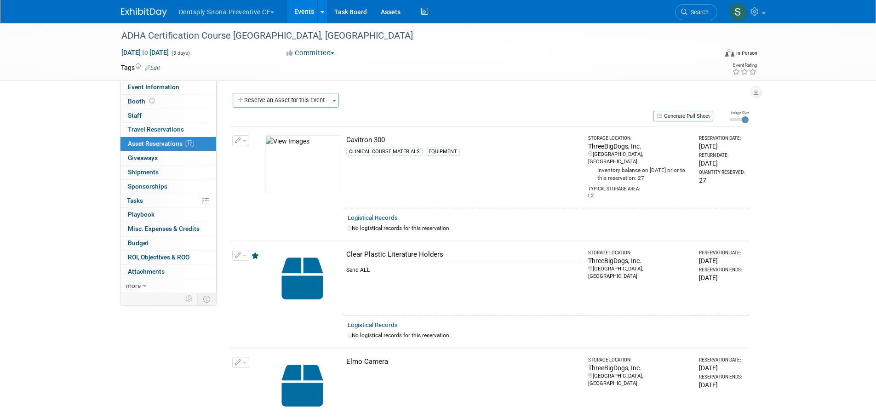
click at [155, 84] on span "Event Information" at bounding box center [154, 86] width 52 height 7
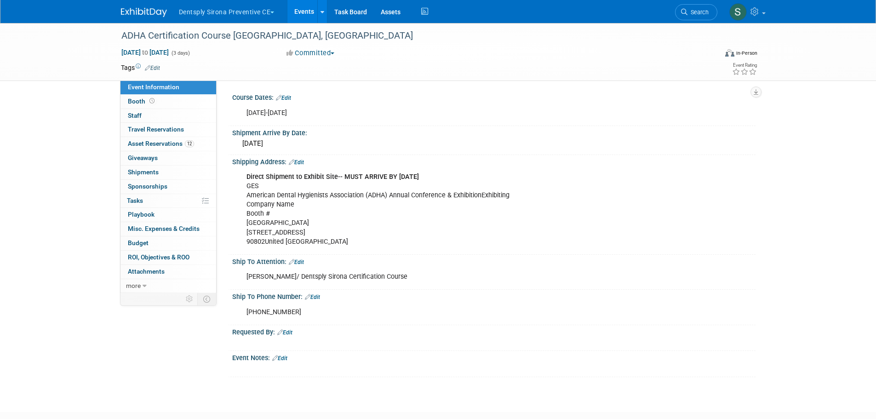
click at [302, 219] on div "Direct Shipment to Exhibit Site-- MUST ARRIVE BY OCTOBER 1st GES American Denta…" at bounding box center [447, 209] width 414 height 83
click at [247, 178] on b "Direct Shipment to Exhibit Site-- MUST ARRIVE BY OCTOBER 1st" at bounding box center [333, 177] width 173 height 8
click at [301, 161] on link "Edit" at bounding box center [296, 162] width 15 height 6
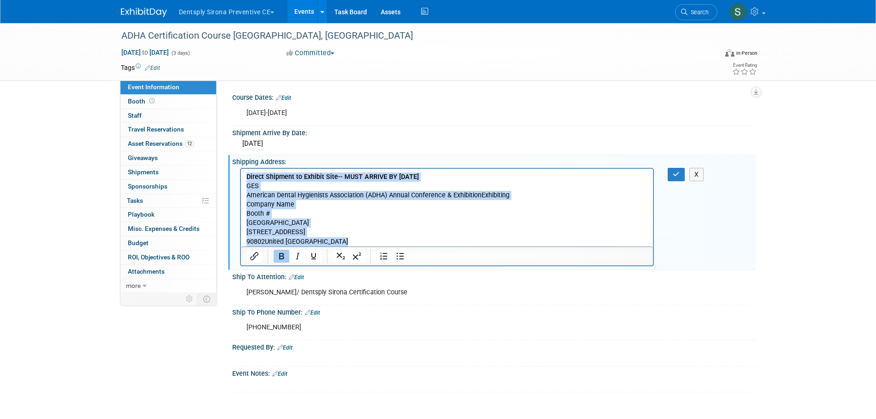
drag, startPoint x: 245, startPoint y: 178, endPoint x: 351, endPoint y: 242, distance: 123.5
click at [351, 242] on body "Direct Shipment to Exhibit Site-- MUST ARRIVE BY OCTOBER 1st GES American Denta…" at bounding box center [447, 210] width 403 height 74
copy p "Direct Shipment to Exhibit Site-- MUST ARRIVE BY OCTOBER 1st GES American Denta…"
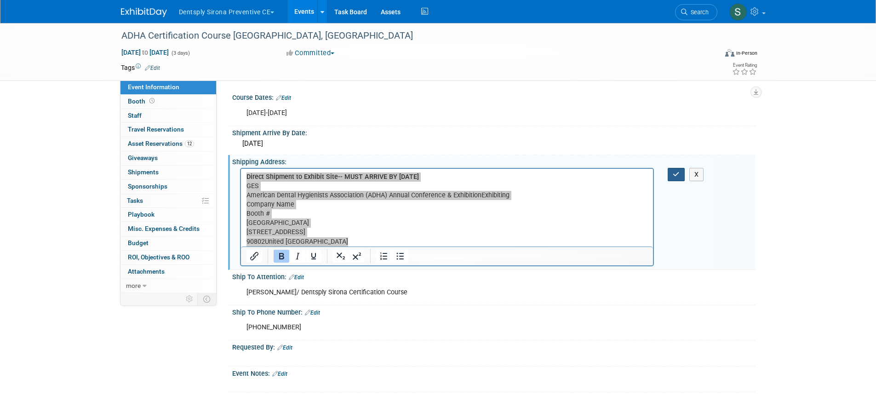
click at [683, 175] on button "button" at bounding box center [676, 174] width 17 height 13
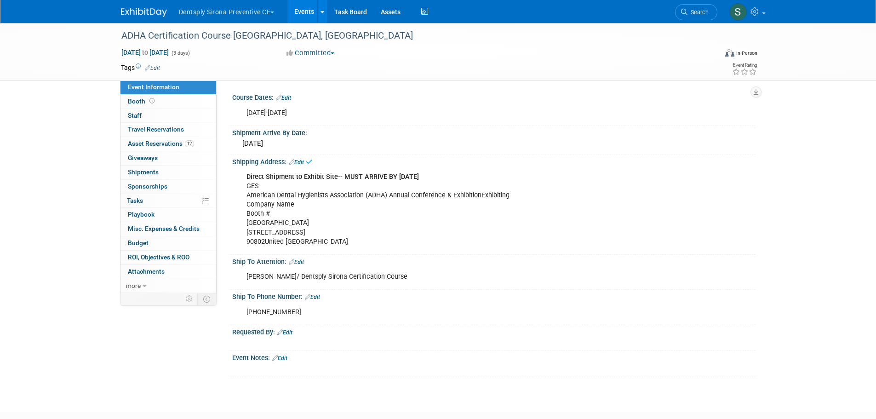
click at [151, 143] on span "Asset Reservations 12" at bounding box center [161, 143] width 66 height 7
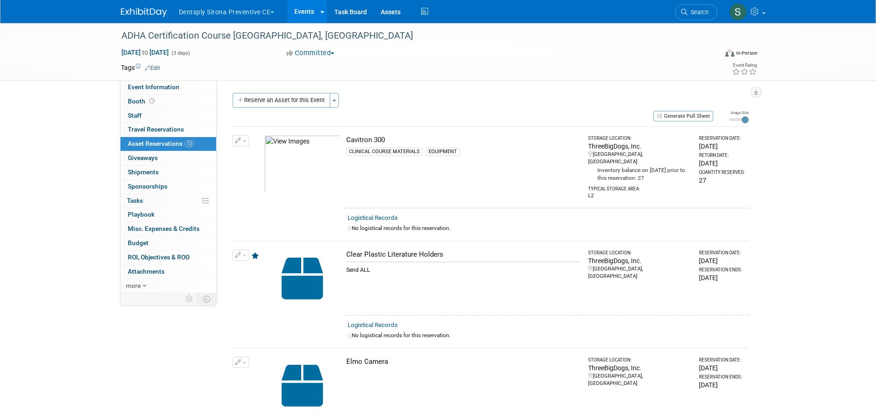
click at [291, 98] on button "Reserve an Asset for this Event" at bounding box center [282, 100] width 98 height 15
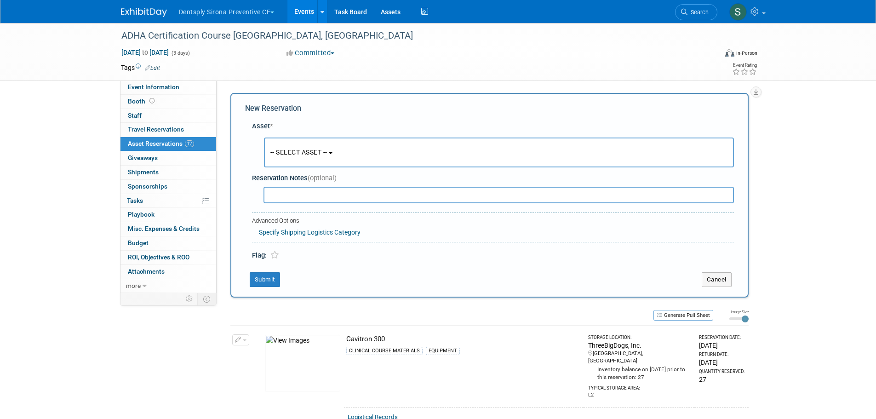
scroll to position [9, 0]
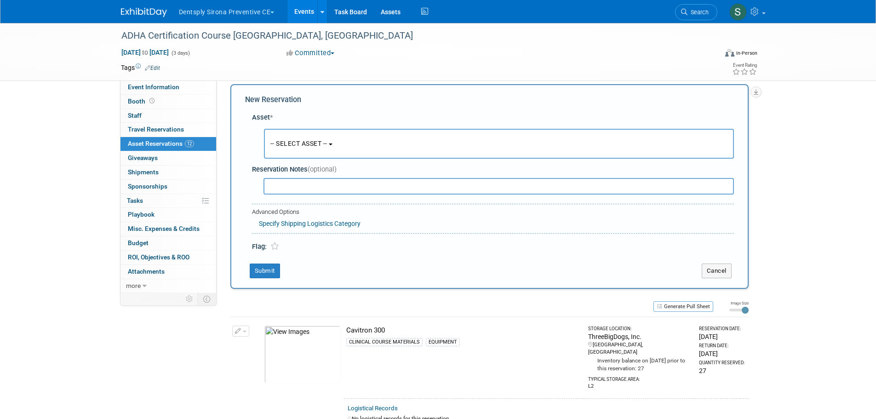
click at [292, 145] on span "-- SELECT ASSET --" at bounding box center [298, 143] width 57 height 7
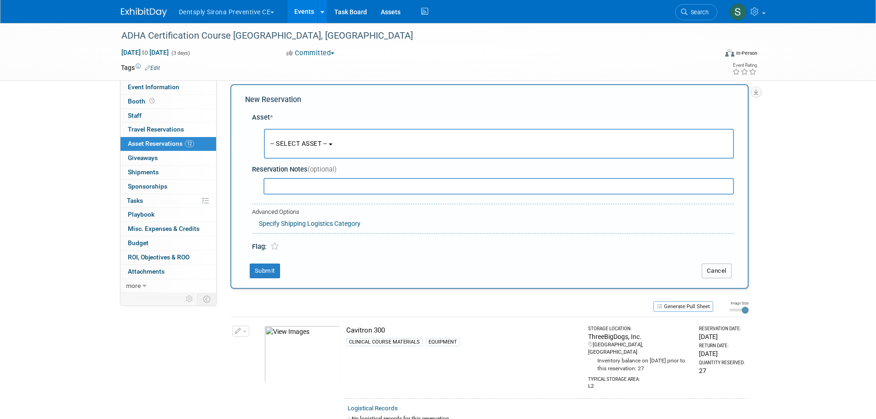
click at [724, 268] on button "Cancel" at bounding box center [717, 271] width 30 height 15
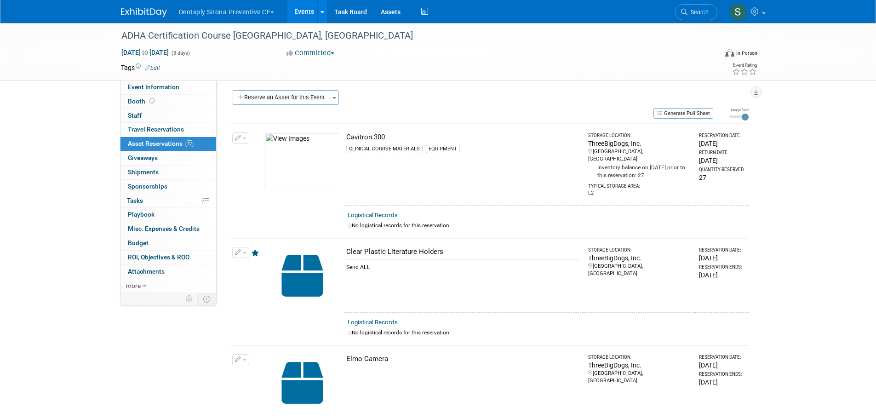
scroll to position [0, 0]
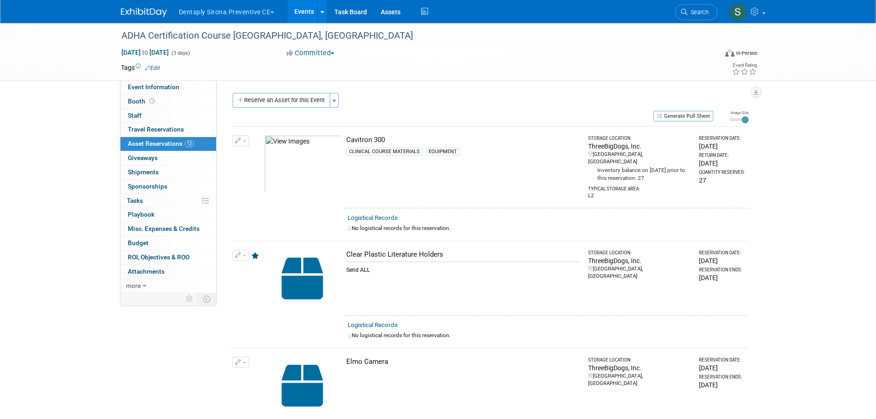
click at [683, 117] on button "Generate Pull Sheet" at bounding box center [684, 116] width 60 height 11
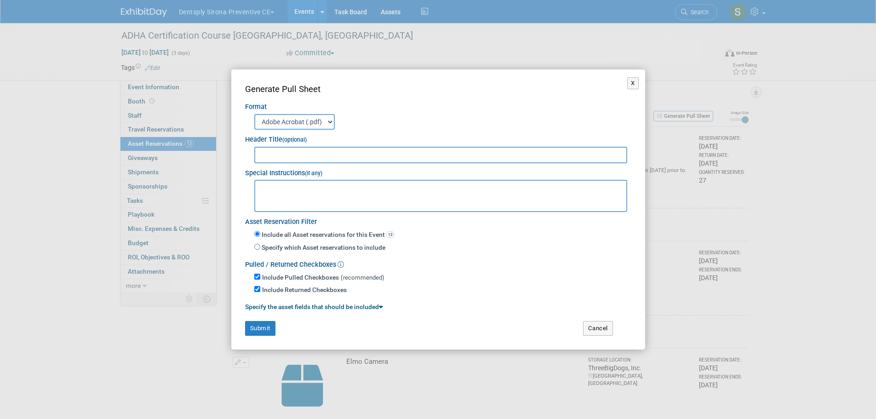
click at [286, 192] on textarea at bounding box center [441, 196] width 374 height 32
paste textarea "Direct Shipment to Exhibit Site-- MUST ARRIVE BY OCTOBER 1st GES American Denta…"
type textarea "Direct Shipment to Exhibit Site-- MUST ARRIVE BY OCTOBER 1st GES American Denta…"
click at [264, 155] on input "text" at bounding box center [441, 155] width 374 height 17
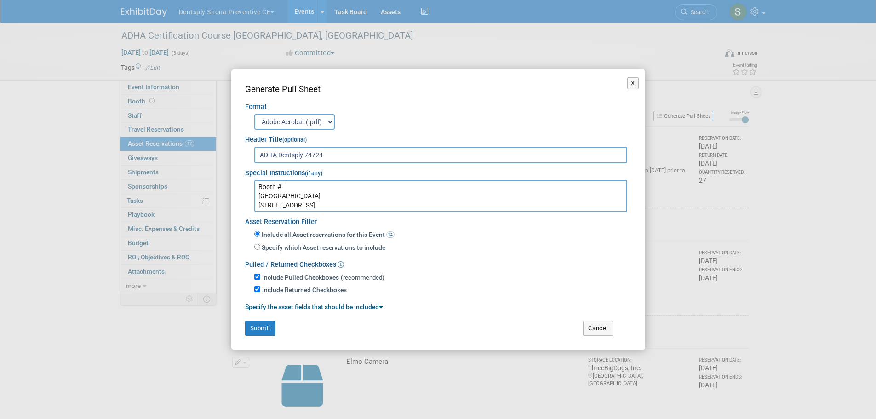
type input "ADHA Dentsply 74724"
click at [338, 196] on textarea "Direct Shipment to Exhibit Site-- MUST ARRIVE BY OCTOBER 1st GES American Denta…" at bounding box center [441, 196] width 374 height 32
drag, startPoint x: 296, startPoint y: 200, endPoint x: 255, endPoint y: 201, distance: 41.4
click at [255, 201] on textarea "Direct Shipment to Exhibit Site-- MUST ARRIVE BY OCTOBER 1st GES American Denta…" at bounding box center [441, 196] width 374 height 32
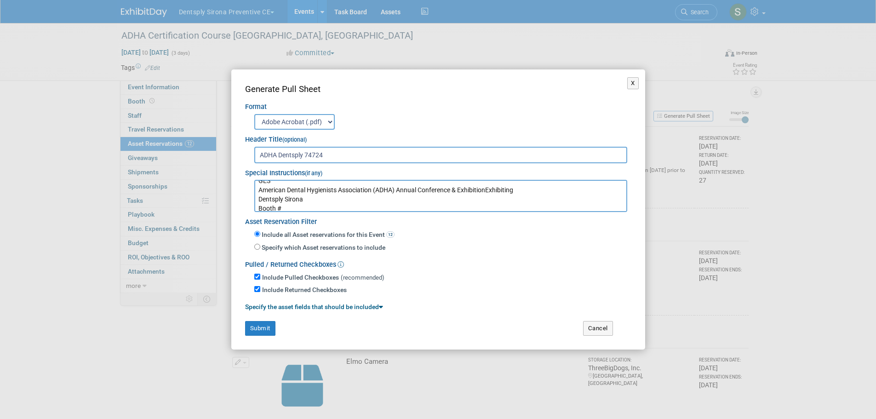
click at [287, 206] on textarea "Direct Shipment to Exhibit Site-- MUST ARRIVE BY OCTOBER 1st GES American Denta…" at bounding box center [441, 196] width 374 height 32
drag, startPoint x: 753, startPoint y: 347, endPoint x: 650, endPoint y: 441, distance: 139.0
click at [305, 205] on textarea "Direct Shipment to Exhibit Site-- MUST ARRIVE BY OCTOBER 1st GES American Denta…" at bounding box center [441, 196] width 374 height 32
click at [305, 203] on textarea "Direct Shipment to Exhibit Site-- MUST ARRIVE BY OCTOBER 1st GES American Denta…" at bounding box center [441, 196] width 374 height 32
click at [301, 207] on textarea "Direct Shipment to Exhibit Site-- MUST ARRIVE BY OCTOBER 1st GES American Denta…" at bounding box center [441, 196] width 374 height 32
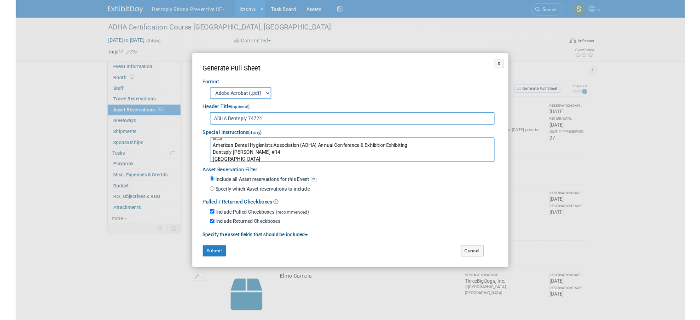
scroll to position [16, 0]
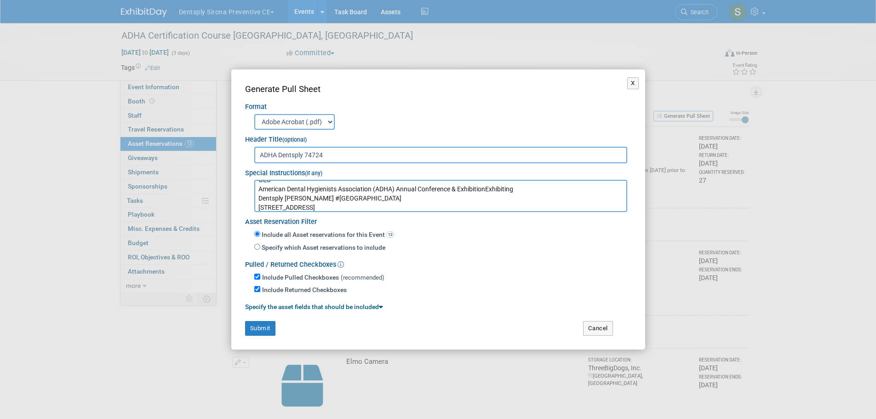
type textarea "Direct Shipment to Exhibit Site-- MUST ARRIVE BY OCTOBER 1st GES American Denta…"
click at [254, 327] on button "Submit" at bounding box center [260, 328] width 30 height 15
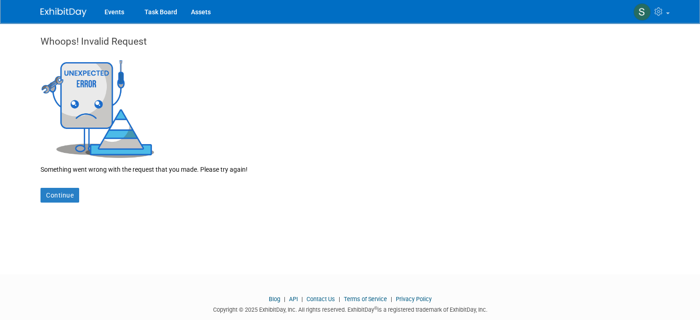
click at [63, 5] on link at bounding box center [68, 7] width 57 height 7
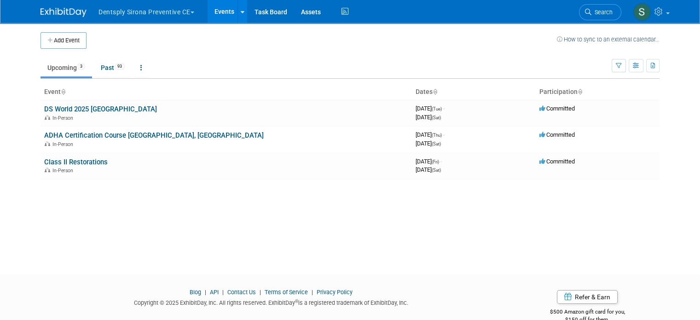
click at [148, 8] on button "Dentsply Sirona Preventive CE" at bounding box center [152, 10] width 108 height 20
